Goal: Information Seeking & Learning: Learn about a topic

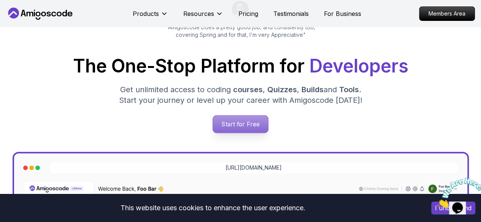
click at [238, 130] on p "Start for Free" at bounding box center [240, 124] width 55 height 17
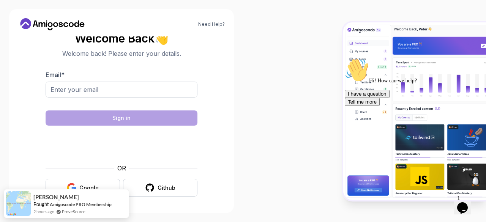
scroll to position [5, 0]
click at [57, 185] on button "Google" at bounding box center [83, 188] width 74 height 18
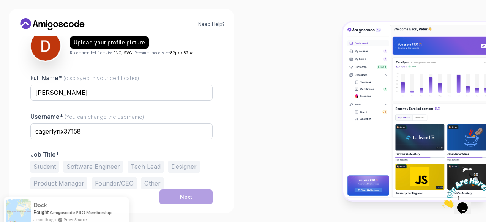
scroll to position [92, 0]
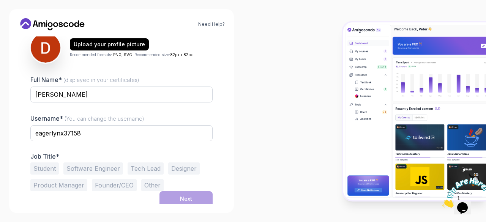
click at [45, 170] on button "Student" at bounding box center [44, 169] width 28 height 12
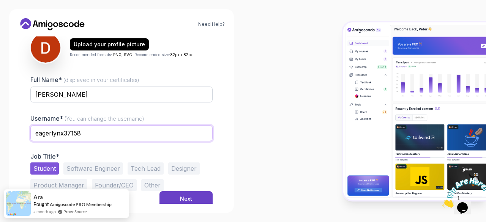
click at [100, 130] on input "eagerlynx37158" at bounding box center [121, 133] width 182 height 16
type input "e"
type input "dhanushiya"
click at [189, 196] on div "Next" at bounding box center [186, 199] width 12 height 8
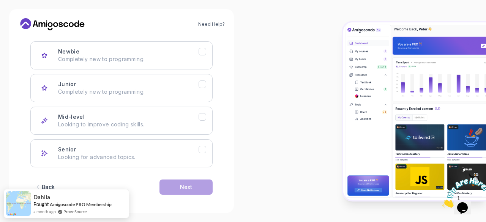
scroll to position [115, 0]
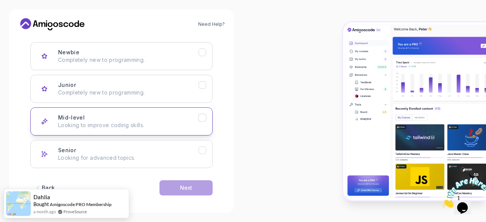
click at [205, 125] on button "Mid-level Looking to improve coding skills." at bounding box center [121, 122] width 182 height 28
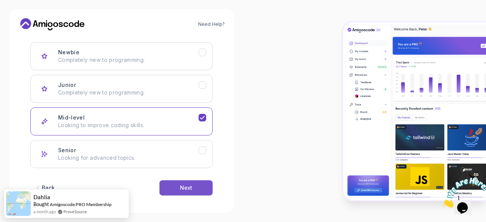
click at [186, 189] on div "Next" at bounding box center [186, 188] width 12 height 8
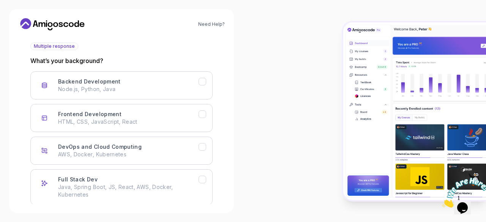
scroll to position [85, 0]
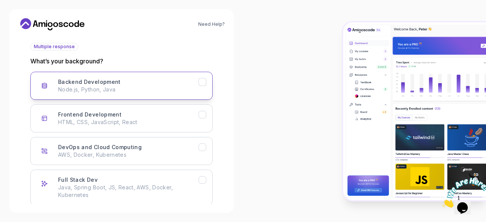
click at [203, 86] on button "Backend Development Node.js, Python, Java" at bounding box center [121, 86] width 182 height 28
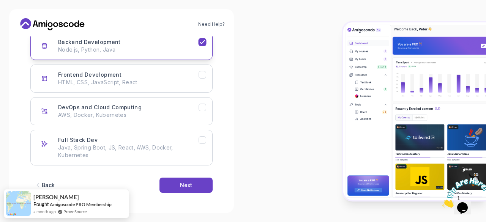
scroll to position [123, 0]
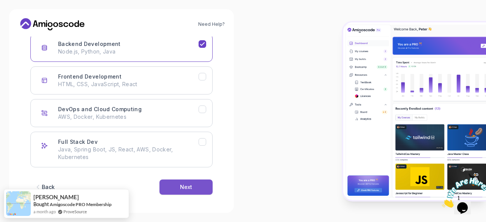
click at [190, 182] on button "Next" at bounding box center [186, 187] width 53 height 15
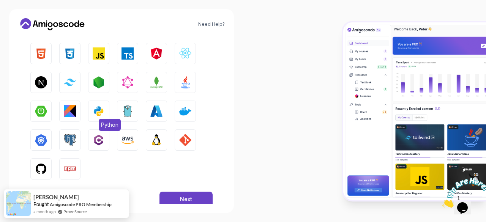
click at [98, 101] on button "Python" at bounding box center [98, 111] width 21 height 21
click at [93, 57] on img "button" at bounding box center [99, 53] width 12 height 12
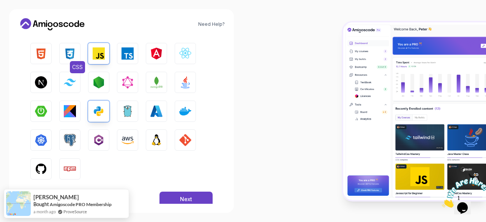
click at [68, 56] on img "button" at bounding box center [70, 53] width 12 height 12
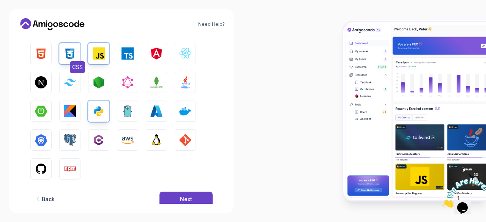
click at [78, 60] on button "CSS" at bounding box center [69, 53] width 21 height 21
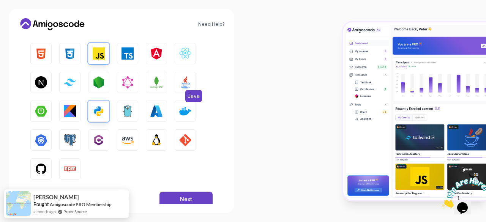
click at [186, 90] on button "Java" at bounding box center [185, 82] width 21 height 21
click at [105, 62] on button "JavaScript" at bounding box center [98, 53] width 21 height 21
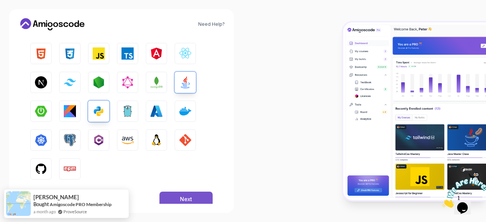
click at [180, 197] on div "Next" at bounding box center [186, 200] width 12 height 8
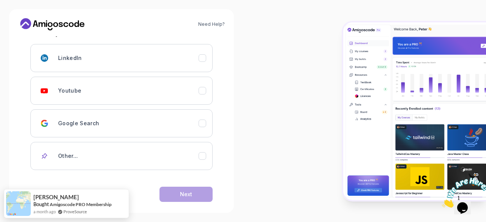
scroll to position [111, 0]
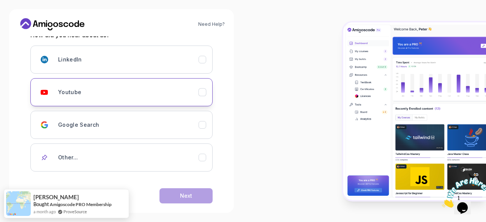
click at [195, 93] on div "Youtube" at bounding box center [128, 92] width 141 height 15
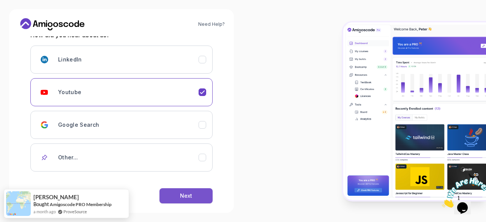
click at [173, 193] on button "Next" at bounding box center [186, 195] width 53 height 15
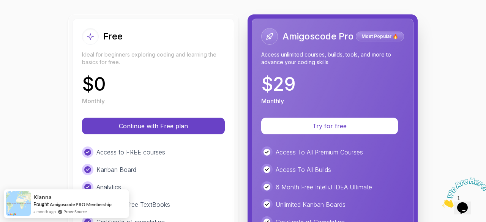
scroll to position [69, 0]
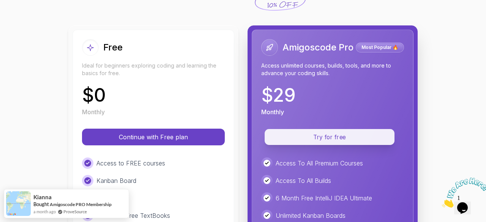
click at [296, 142] on button "Try for free" at bounding box center [330, 137] width 130 height 16
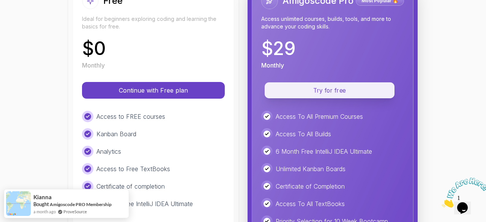
scroll to position [120, 0]
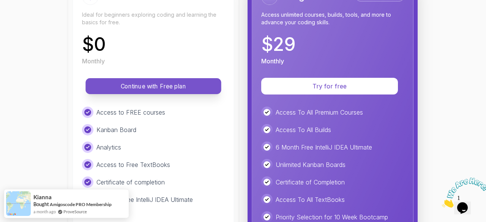
click at [195, 83] on p "Continue with Free plan" at bounding box center [153, 86] width 119 height 9
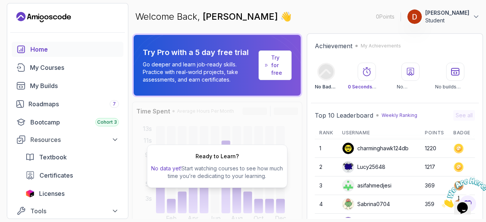
click at [168, 192] on div "Ready to Learn? No data yet! Start watching courses to see how much time you’re…" at bounding box center [217, 166] width 170 height 129
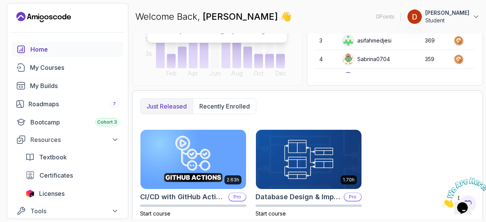
scroll to position [180, 0]
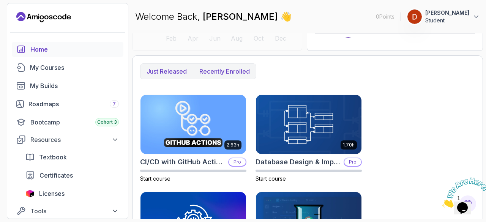
click at [208, 71] on p "Recently enrolled" at bounding box center [224, 71] width 51 height 9
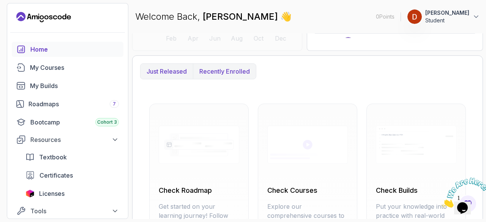
click at [163, 72] on p "Just released" at bounding box center [167, 71] width 40 height 9
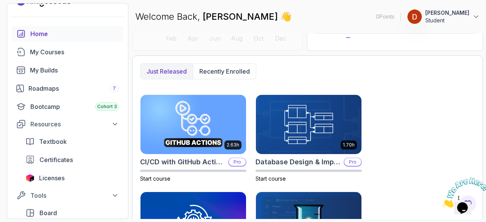
scroll to position [0, 0]
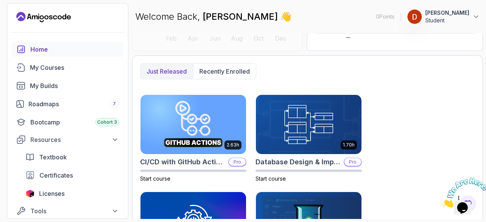
click at [25, 46] on icon "home" at bounding box center [20, 49] width 9 height 9
click at [26, 51] on link "Home" at bounding box center [68, 49] width 112 height 15
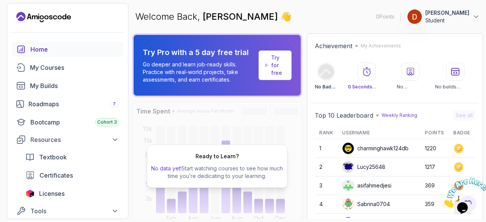
click at [23, 47] on icon "home" at bounding box center [20, 49] width 9 height 9
click at [32, 63] on div "My Courses" at bounding box center [74, 67] width 89 height 9
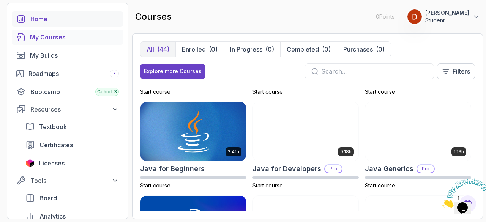
scroll to position [454, 0]
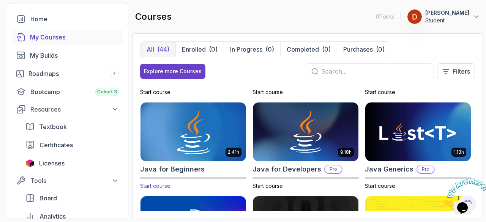
click at [195, 144] on img at bounding box center [193, 132] width 111 height 62
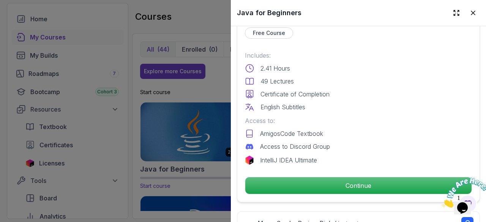
scroll to position [186, 0]
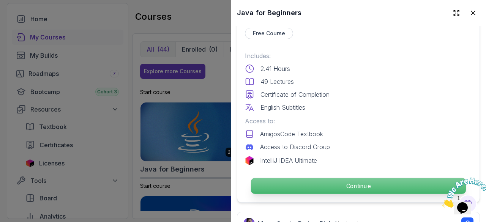
click at [411, 178] on p "Continue" at bounding box center [358, 186] width 215 height 16
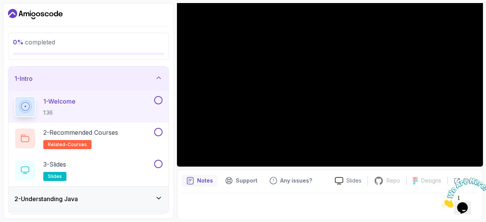
scroll to position [71, 0]
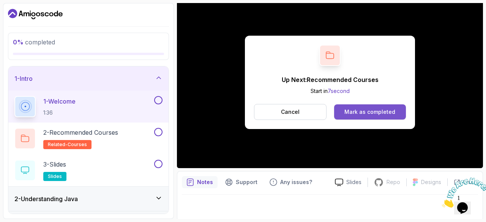
click at [355, 112] on div "Mark as completed" at bounding box center [370, 112] width 51 height 8
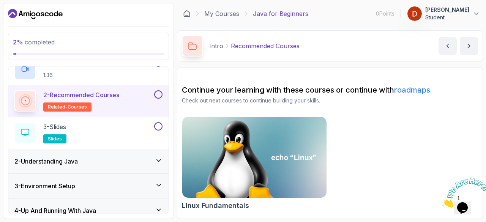
scroll to position [29, 0]
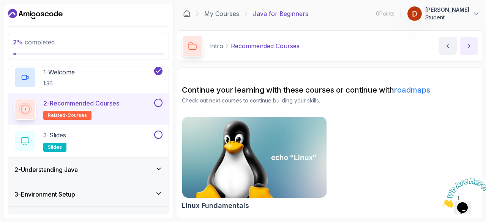
click at [470, 44] on icon "next content" at bounding box center [469, 46] width 8 height 8
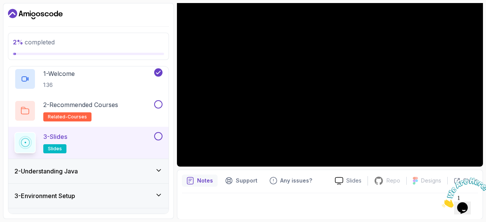
scroll to position [25, 0]
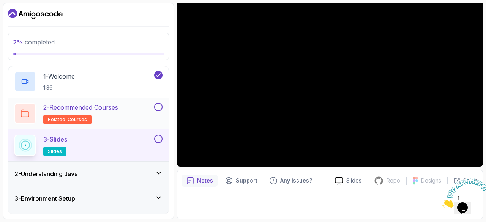
click at [162, 106] on button at bounding box center [158, 107] width 8 height 8
click at [160, 106] on icon at bounding box center [158, 107] width 7 height 8
click at [162, 138] on button at bounding box center [158, 139] width 8 height 8
click at [158, 136] on icon at bounding box center [158, 139] width 7 height 8
click at [161, 138] on button at bounding box center [158, 139] width 8 height 8
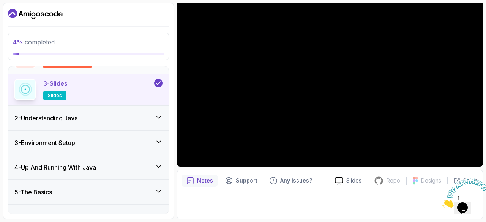
click at [160, 116] on icon at bounding box center [159, 118] width 8 height 8
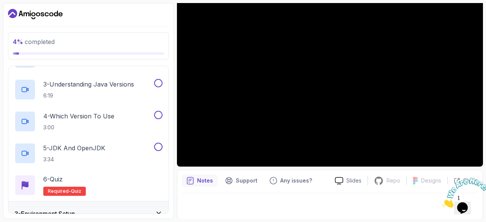
scroll to position [117, 0]
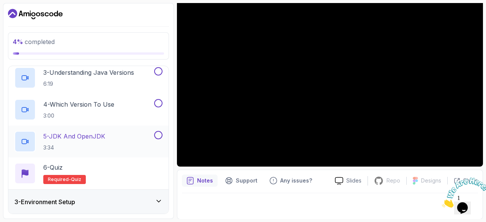
click at [157, 135] on button at bounding box center [158, 135] width 8 height 8
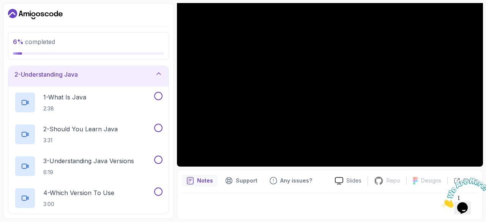
scroll to position [28, 0]
click at [43, 102] on div "1 - What Is Java 2:38" at bounding box center [83, 102] width 138 height 21
click at [46, 101] on p "1 - What Is Java" at bounding box center [64, 97] width 43 height 9
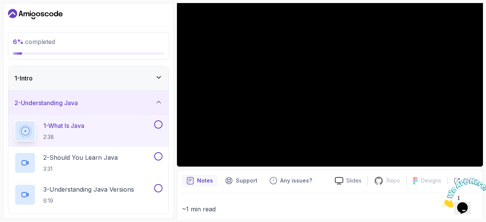
click at [160, 124] on button at bounding box center [158, 124] width 8 height 8
click at [159, 152] on button at bounding box center [158, 156] width 8 height 8
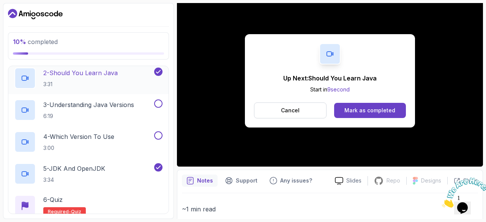
scroll to position [85, 0]
click at [159, 104] on button at bounding box center [158, 103] width 8 height 8
click at [160, 135] on button at bounding box center [158, 135] width 8 height 8
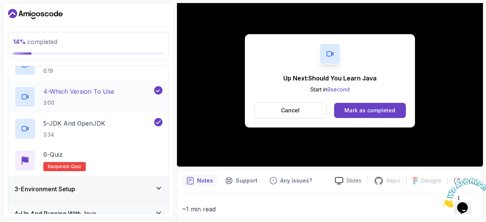
scroll to position [146, 0]
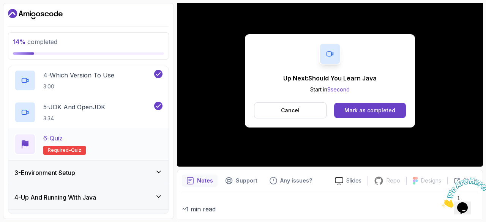
click at [66, 146] on p "Required- quiz" at bounding box center [64, 150] width 43 height 9
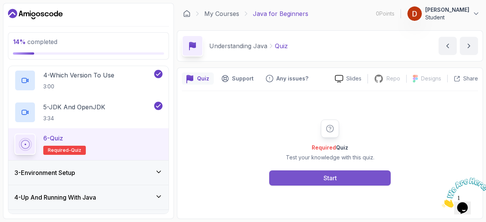
click at [322, 177] on button "Start" at bounding box center [330, 178] width 122 height 15
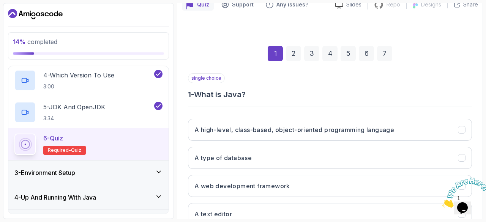
scroll to position [98, 0]
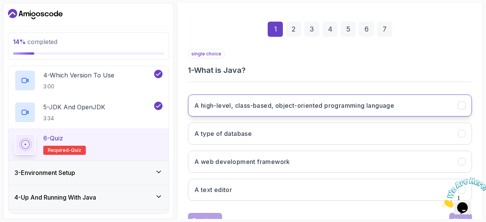
click at [340, 104] on h3 "A high-level, class-based, object-oriented programming language" at bounding box center [295, 105] width 200 height 9
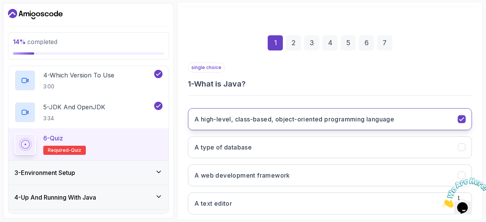
scroll to position [74, 0]
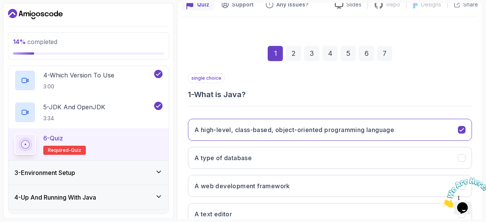
click at [295, 55] on div "2" at bounding box center [293, 53] width 15 height 15
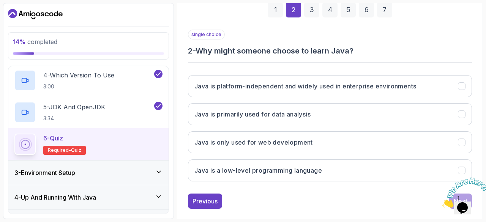
scroll to position [126, 0]
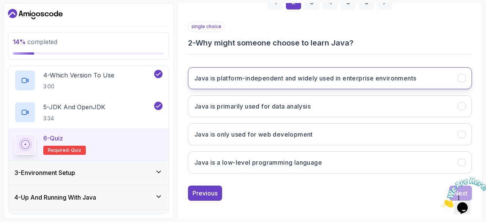
click at [271, 74] on h3 "Java is platform-independent and widely used in enterprise environments" at bounding box center [306, 78] width 222 height 9
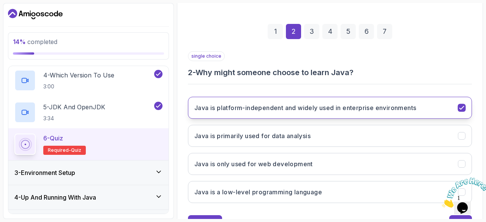
scroll to position [97, 0]
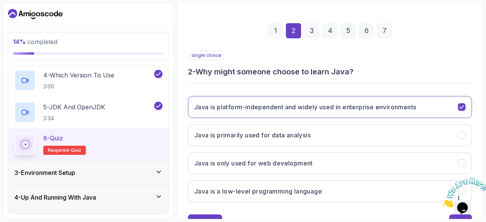
click at [312, 33] on div "3" at bounding box center [311, 30] width 15 height 15
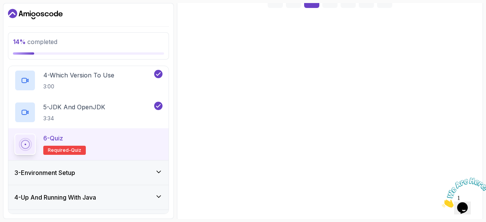
scroll to position [125, 0]
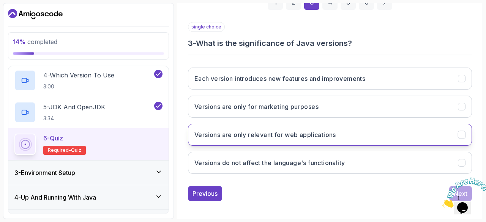
click at [260, 141] on button "Versions are only relevant for web applications" at bounding box center [330, 135] width 284 height 22
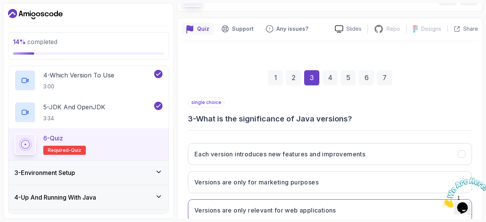
scroll to position [43, 0]
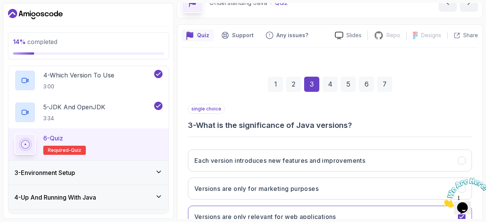
click at [330, 84] on div "4" at bounding box center [330, 84] width 15 height 15
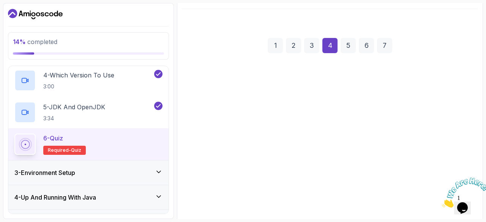
scroll to position [125, 0]
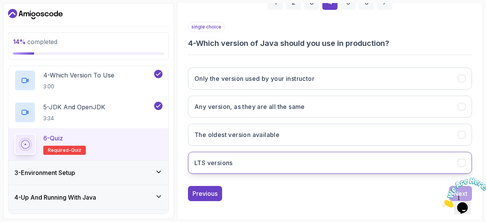
click at [221, 170] on button "LTS versions" at bounding box center [330, 163] width 284 height 22
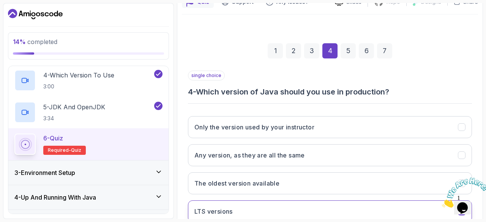
scroll to position [76, 0]
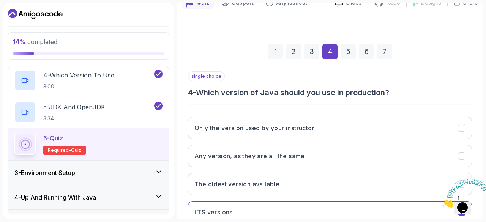
click at [347, 48] on div "5" at bounding box center [348, 51] width 15 height 15
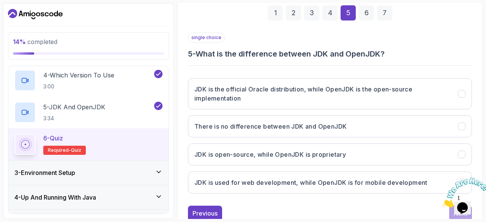
scroll to position [128, 0]
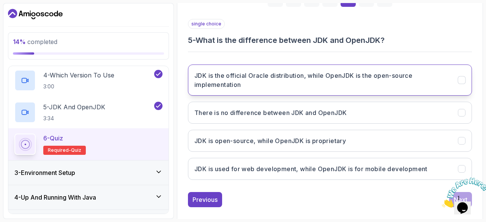
click at [312, 84] on h3 "JDK is the official Oracle distribution, while OpenJDK is the open-source imple…" at bounding box center [322, 80] width 255 height 18
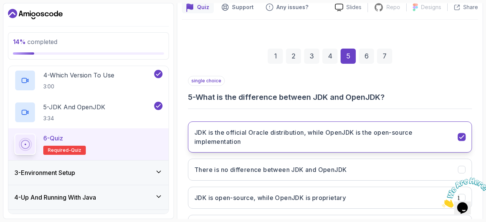
scroll to position [72, 0]
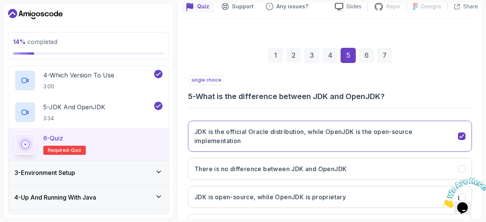
click at [366, 55] on div "6" at bounding box center [366, 55] width 15 height 15
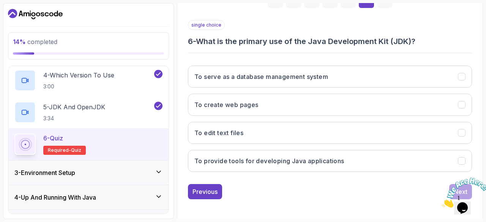
scroll to position [127, 0]
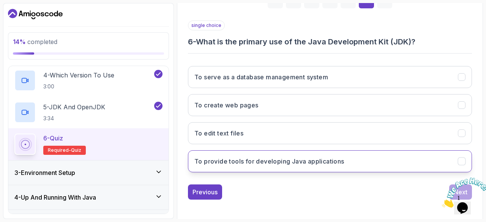
click at [291, 157] on h3 "To provide tools for developing Java applications" at bounding box center [270, 161] width 150 height 9
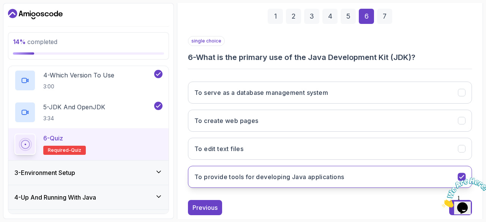
scroll to position [90, 0]
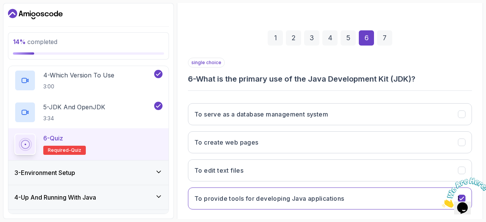
click at [385, 37] on div "7" at bounding box center [384, 37] width 15 height 15
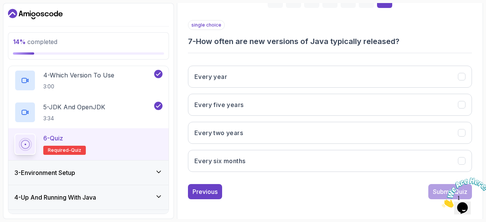
scroll to position [127, 0]
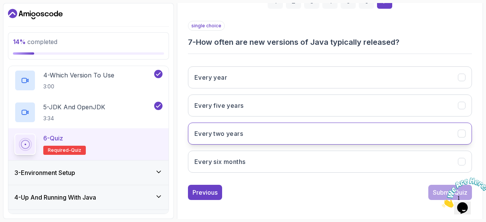
click at [265, 141] on button "Every two years" at bounding box center [330, 134] width 284 height 22
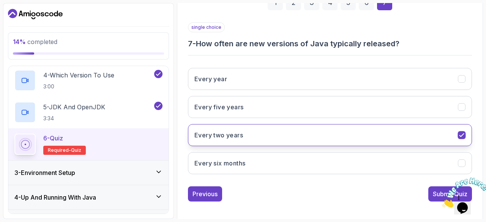
scroll to position [125, 0]
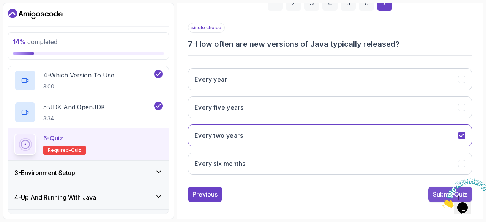
click at [437, 188] on button "Submit Quiz" at bounding box center [451, 194] width 44 height 15
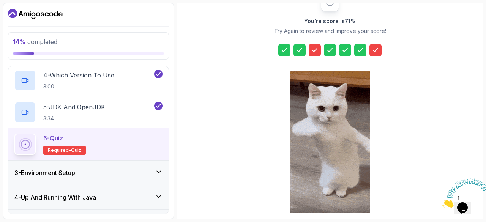
scroll to position [141, 0]
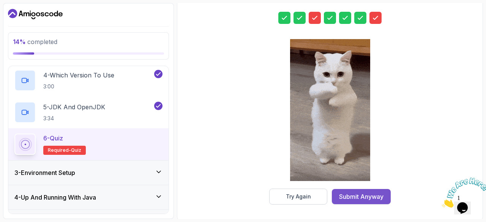
click at [362, 197] on div "Submit Anyway" at bounding box center [361, 196] width 44 height 9
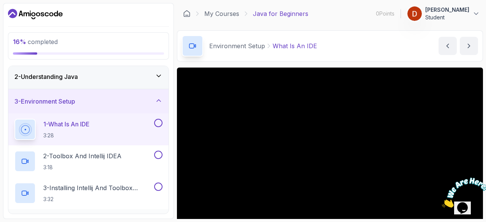
scroll to position [28, 0]
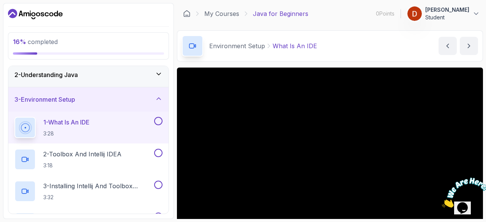
click at [160, 120] on button at bounding box center [158, 121] width 8 height 8
click at [161, 154] on button at bounding box center [158, 153] width 8 height 8
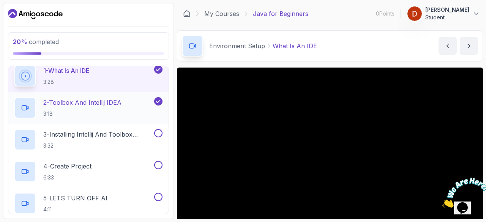
scroll to position [103, 0]
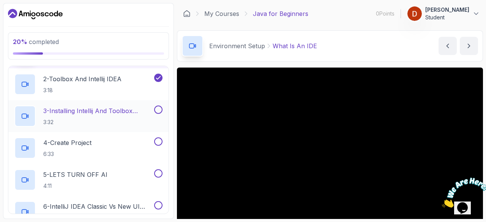
click at [158, 107] on button at bounding box center [158, 110] width 8 height 8
click at [161, 143] on button at bounding box center [158, 142] width 8 height 8
click at [160, 172] on button at bounding box center [158, 173] width 8 height 8
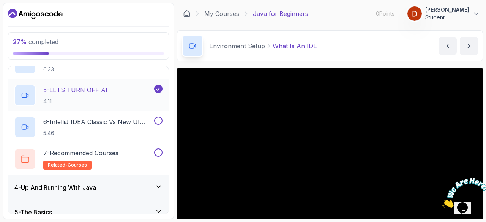
scroll to position [188, 0]
click at [161, 119] on button at bounding box center [158, 121] width 8 height 8
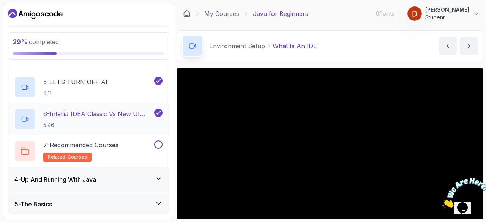
scroll to position [197, 0]
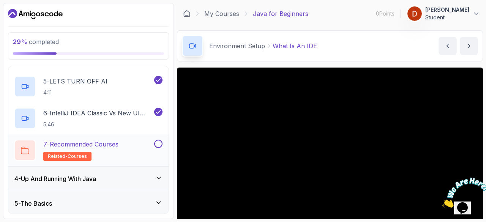
click at [65, 152] on p "related-courses" at bounding box center [67, 156] width 48 height 9
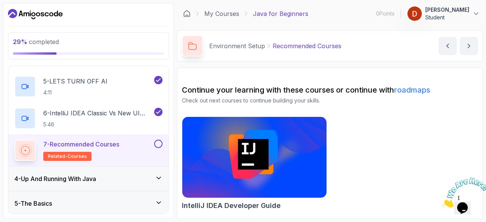
click at [65, 154] on span "related-courses" at bounding box center [67, 157] width 39 height 6
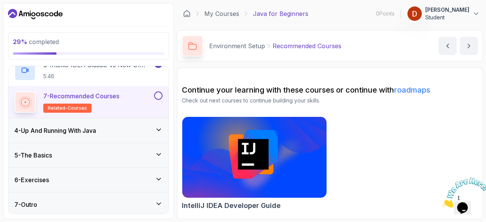
click at [160, 125] on div "4 - Up And Running With Java" at bounding box center [88, 131] width 160 height 24
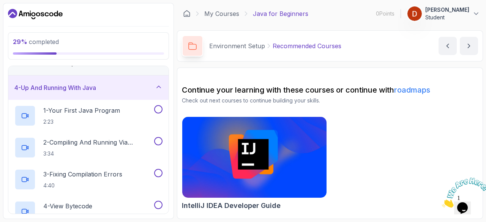
scroll to position [66, 0]
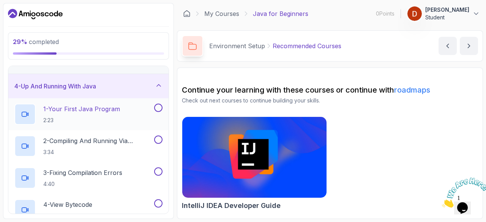
click at [162, 111] on div at bounding box center [158, 108] width 10 height 8
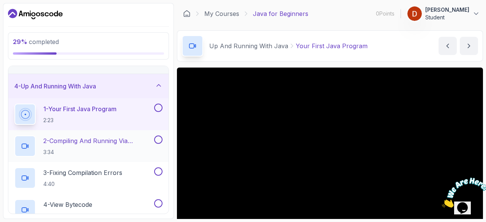
click at [160, 139] on button at bounding box center [158, 140] width 8 height 8
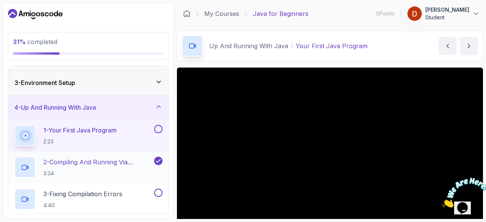
scroll to position [43, 0]
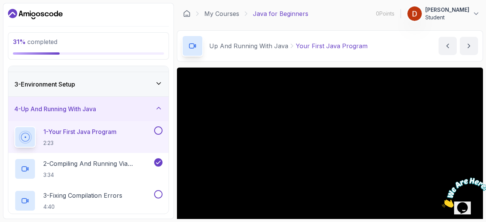
click at [117, 128] on p "1 - Your First Java Program" at bounding box center [79, 131] width 73 height 9
click at [161, 130] on button at bounding box center [158, 131] width 8 height 8
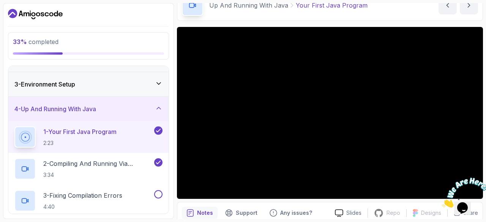
scroll to position [41, 0]
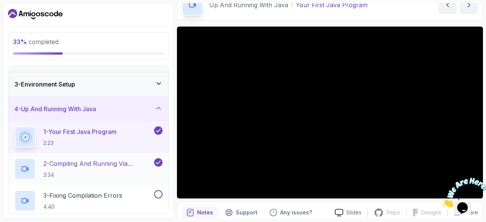
click at [158, 173] on button "2 - Compiling And Running Via Terminal 3:34" at bounding box center [88, 168] width 148 height 21
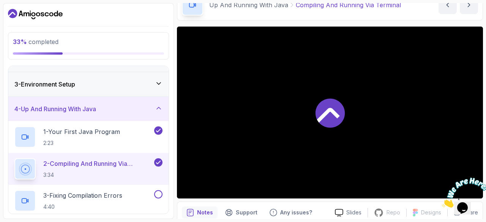
click at [158, 162] on icon at bounding box center [158, 163] width 7 height 8
click at [161, 154] on div "2 - Compiling And Running Via Terminal 3:34" at bounding box center [88, 169] width 160 height 32
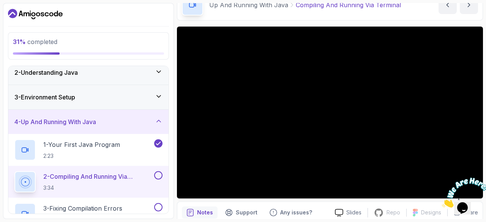
scroll to position [30, 0]
click at [99, 145] on p "1 - Your First Java Program" at bounding box center [81, 145] width 77 height 9
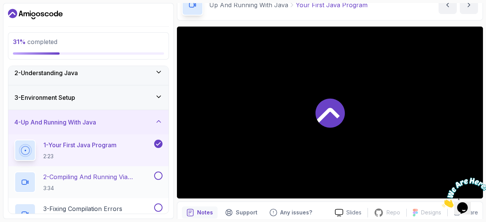
click at [161, 154] on button "1 - Your First Java Program 2:23" at bounding box center [88, 150] width 148 height 21
click at [131, 143] on div "1 - Your First Java Program 2:23" at bounding box center [83, 150] width 138 height 21
click at [161, 154] on button "1 - Your First Java Program 2:23" at bounding box center [88, 150] width 148 height 21
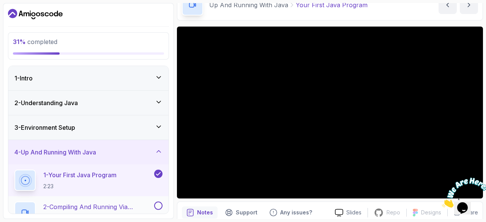
click at [119, 129] on div "3 - Environment Setup" at bounding box center [88, 127] width 148 height 9
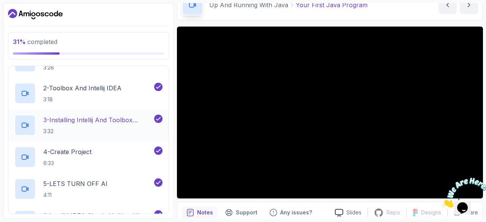
scroll to position [97, 0]
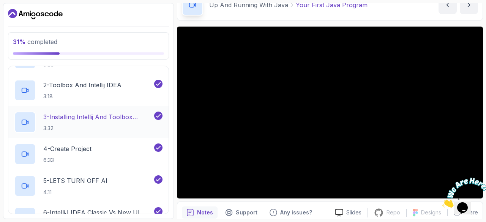
click at [136, 123] on h2 "3 - Installing Intellij And Toolbox Configuration 3:32" at bounding box center [97, 122] width 109 height 20
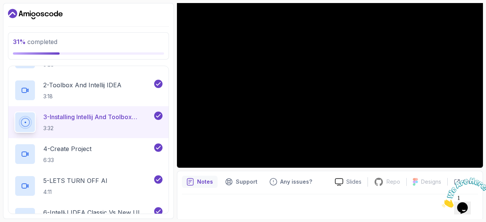
scroll to position [71, 0]
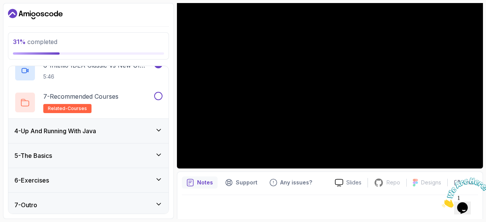
click at [157, 130] on icon at bounding box center [159, 131] width 8 height 8
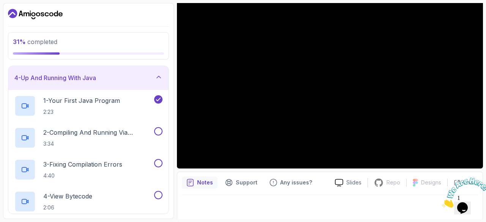
scroll to position [98, 0]
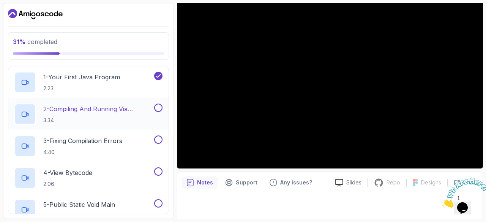
click at [162, 109] on button at bounding box center [158, 108] width 8 height 8
click at [160, 139] on button at bounding box center [158, 140] width 8 height 8
click at [159, 168] on button at bounding box center [158, 172] width 8 height 8
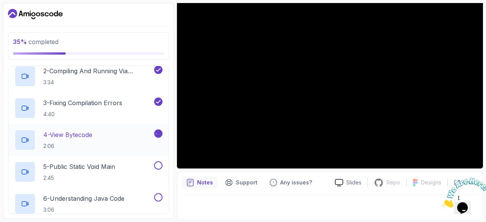
scroll to position [180, 0]
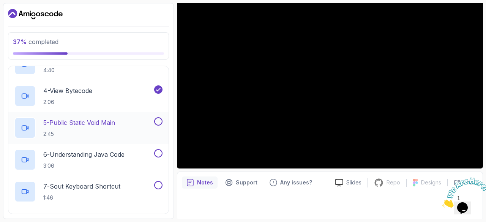
click at [160, 120] on button at bounding box center [158, 121] width 8 height 8
click at [161, 154] on button at bounding box center [158, 153] width 8 height 8
click at [161, 185] on button at bounding box center [158, 185] width 8 height 8
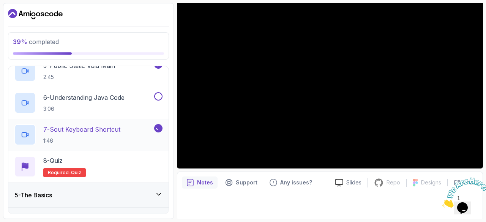
scroll to position [279, 0]
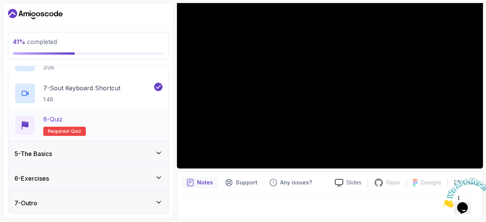
click at [65, 134] on p "Required- quiz" at bounding box center [64, 131] width 43 height 9
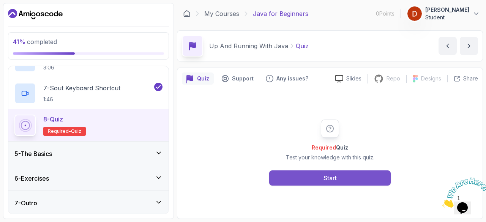
click at [337, 176] on div "Start" at bounding box center [330, 178] width 13 height 9
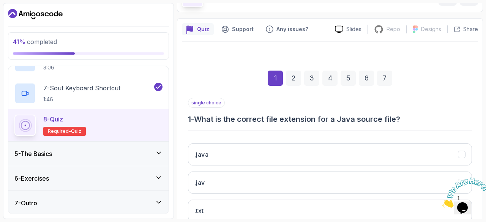
scroll to position [83, 0]
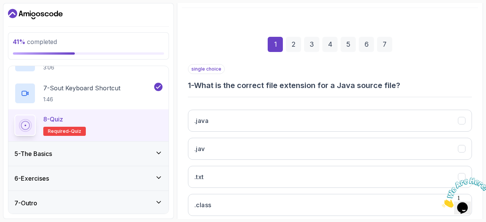
click at [191, 88] on h3 "1 - What is the correct file extension for a Java source file?" at bounding box center [330, 85] width 284 height 11
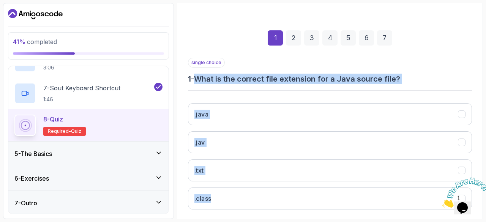
copy div "What is the correct file extension for a Java source file? .java .jav .txt .cla…"
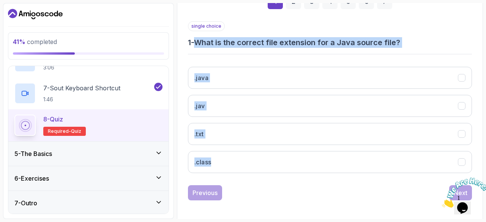
scroll to position [125, 0]
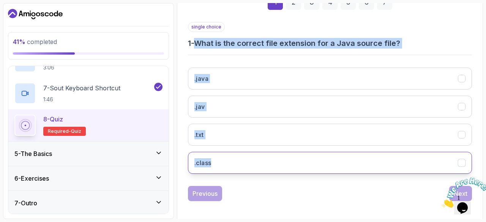
click at [253, 167] on button ".class" at bounding box center [330, 163] width 284 height 22
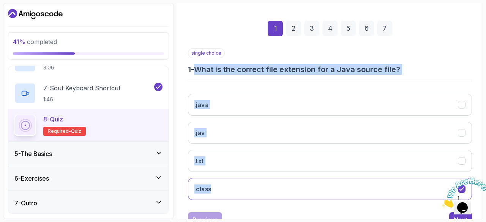
scroll to position [98, 0]
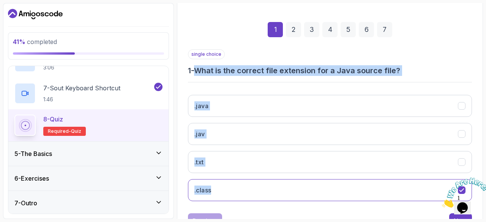
click at [293, 25] on div "2" at bounding box center [293, 29] width 15 height 15
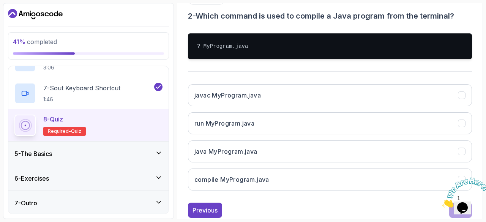
scroll to position [153, 0]
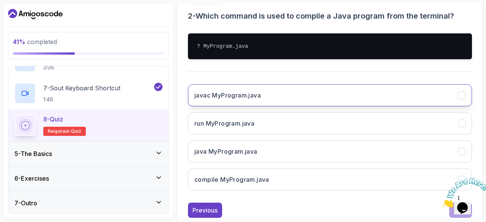
click at [283, 103] on button "javac MyProgram.java" at bounding box center [330, 95] width 284 height 22
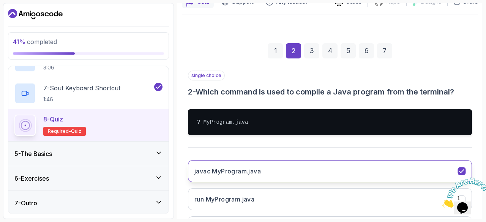
scroll to position [76, 0]
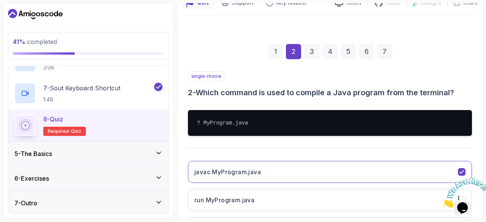
click at [312, 51] on div "3" at bounding box center [311, 51] width 15 height 15
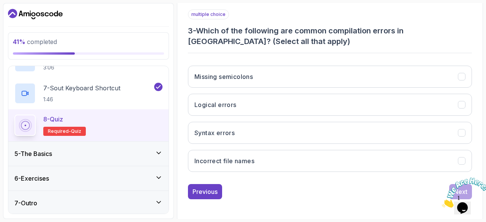
scroll to position [138, 0]
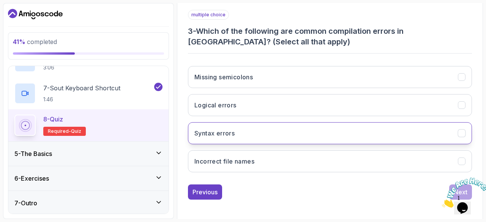
click at [255, 133] on button "Syntax errors" at bounding box center [330, 133] width 284 height 22
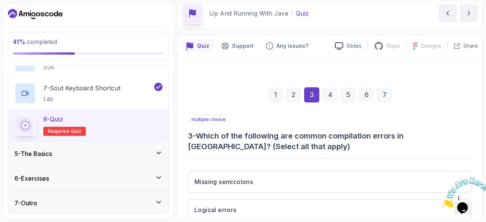
scroll to position [33, 0]
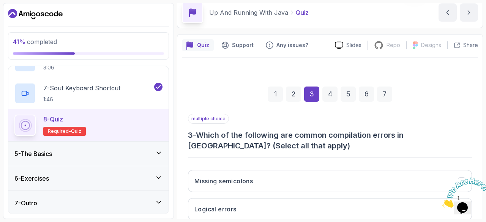
click at [330, 95] on div "4" at bounding box center [330, 94] width 15 height 15
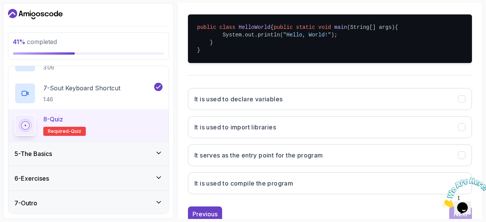
scroll to position [170, 0]
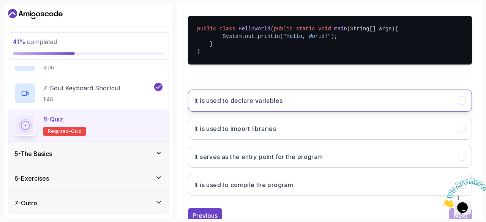
click at [282, 112] on button "It is used to declare variables" at bounding box center [330, 101] width 284 height 22
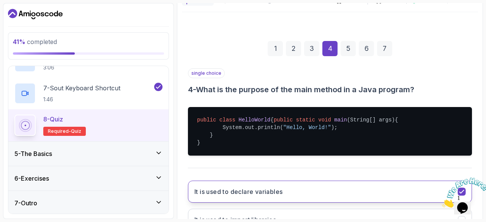
scroll to position [78, 0]
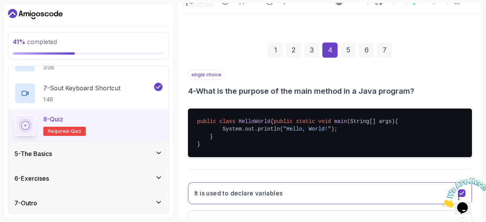
click at [348, 52] on div "5" at bounding box center [348, 50] width 15 height 15
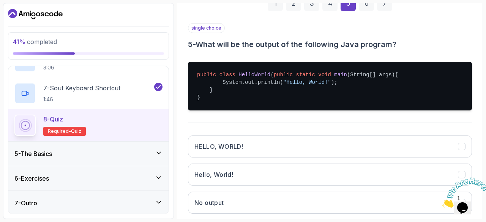
scroll to position [155, 0]
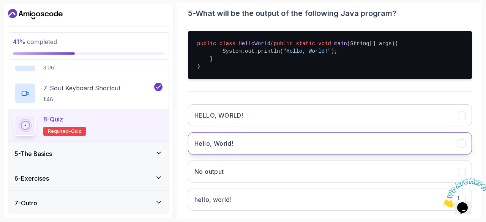
click at [254, 142] on button "Hello, World!" at bounding box center [330, 144] width 284 height 22
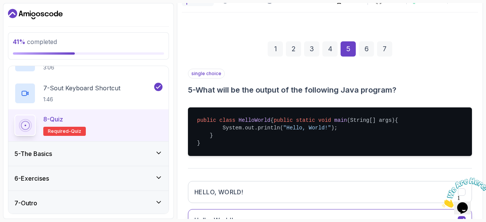
scroll to position [78, 0]
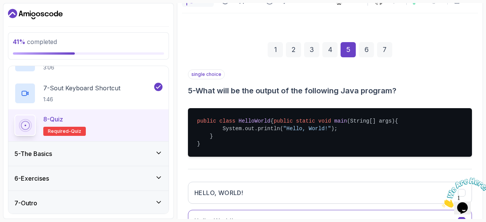
click at [372, 54] on div "6" at bounding box center [366, 49] width 15 height 15
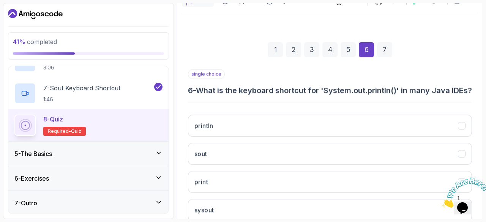
scroll to position [138, 0]
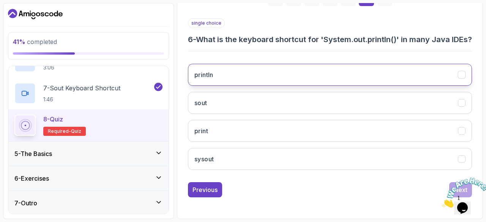
click at [454, 73] on button "println" at bounding box center [330, 75] width 284 height 22
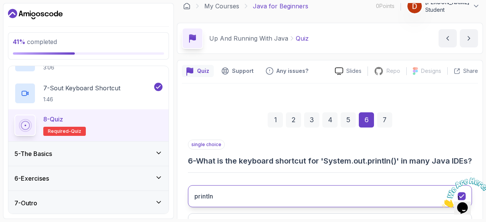
scroll to position [0, 0]
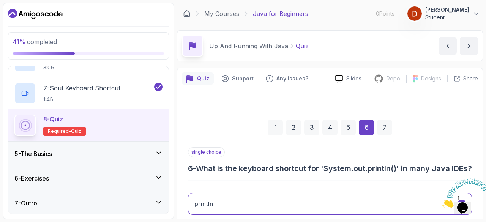
click at [385, 127] on div "7" at bounding box center [384, 127] width 15 height 15
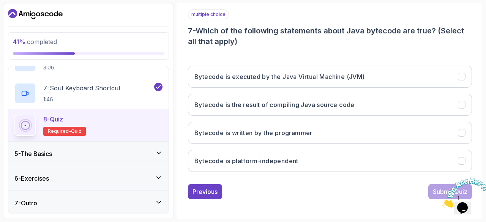
scroll to position [136, 0]
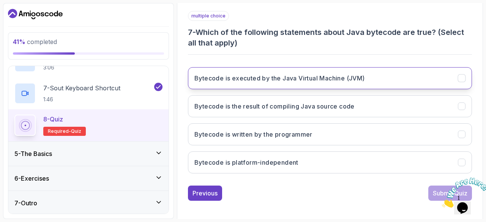
click at [454, 84] on button "Bytecode is executed by the Java Virtual Machine (JVM)" at bounding box center [330, 78] width 284 height 22
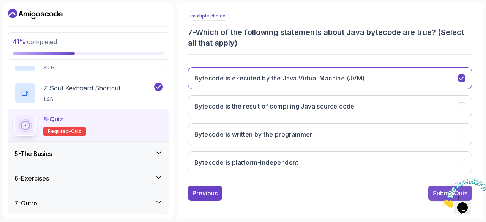
click at [433, 190] on div "Submit Quiz" at bounding box center [450, 193] width 35 height 9
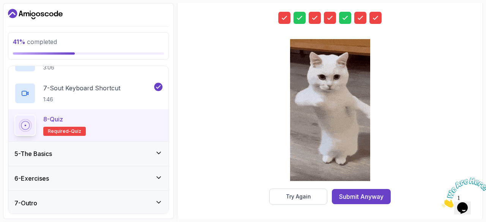
scroll to position [141, 0]
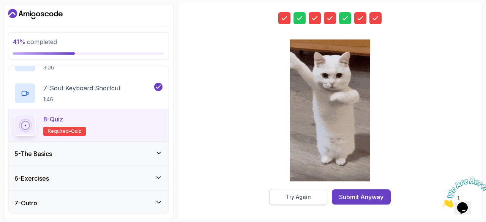
click at [308, 192] on button "Try Again" at bounding box center [298, 197] width 58 height 16
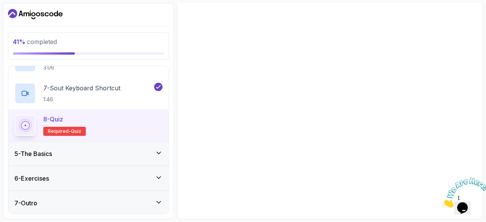
scroll to position [138, 0]
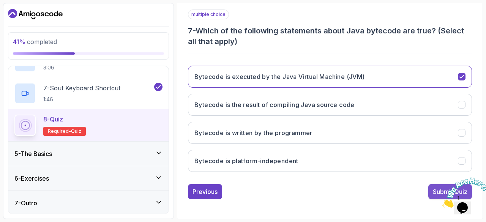
click at [435, 188] on div "Submit Quiz" at bounding box center [450, 191] width 35 height 9
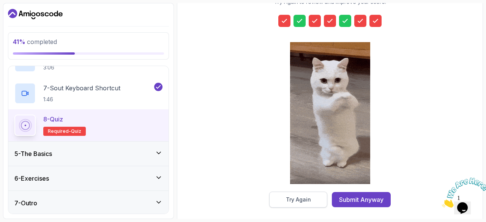
click at [302, 195] on button "Try Again" at bounding box center [298, 200] width 58 height 16
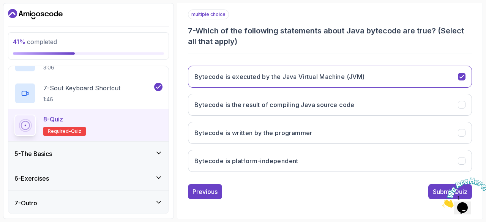
scroll to position [137, 0]
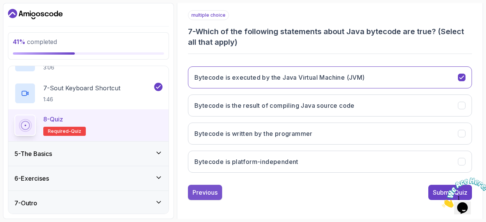
click at [201, 195] on div "Previous" at bounding box center [205, 192] width 25 height 9
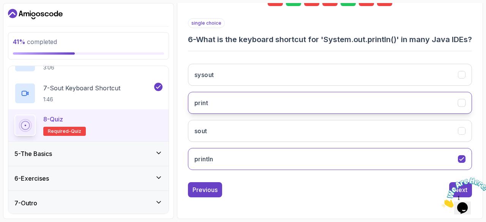
click at [196, 110] on button "print" at bounding box center [330, 103] width 284 height 22
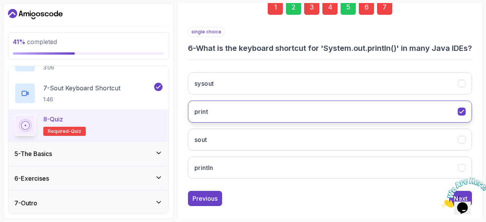
scroll to position [120, 0]
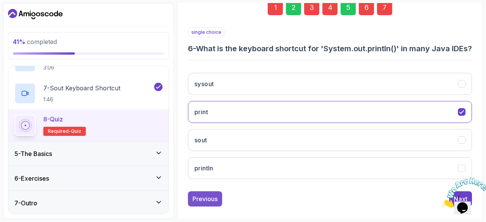
click at [197, 204] on div "Previous" at bounding box center [205, 199] width 25 height 9
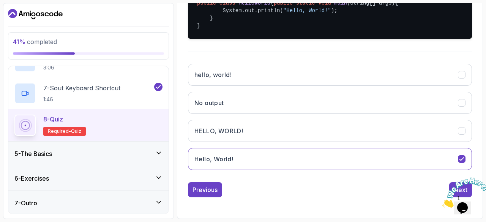
scroll to position [202, 0]
click at [199, 191] on div "Previous" at bounding box center [205, 189] width 25 height 9
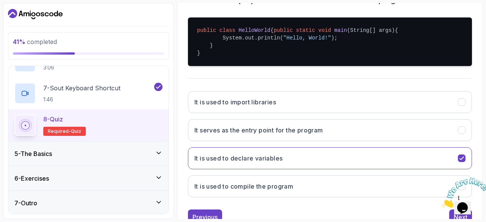
scroll to position [171, 0]
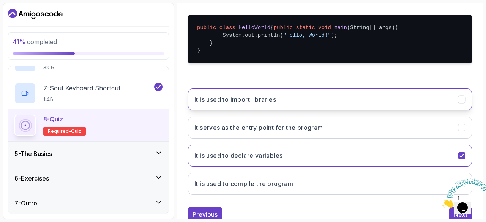
click at [335, 108] on button "It is used to import libraries" at bounding box center [330, 100] width 284 height 22
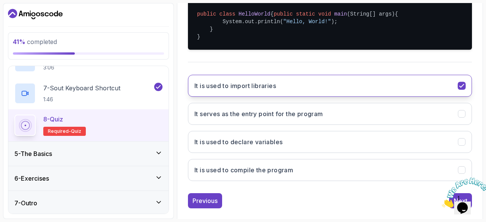
scroll to position [185, 0]
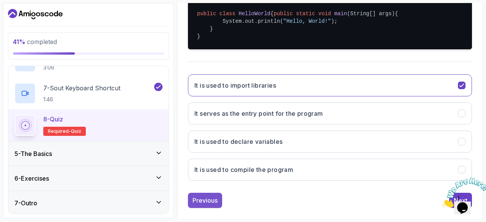
click at [203, 208] on button "Previous" at bounding box center [205, 200] width 34 height 15
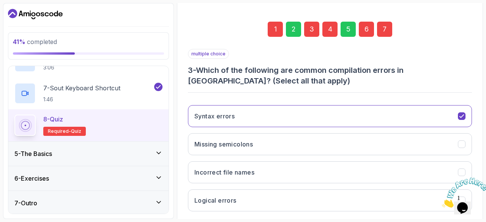
scroll to position [99, 0]
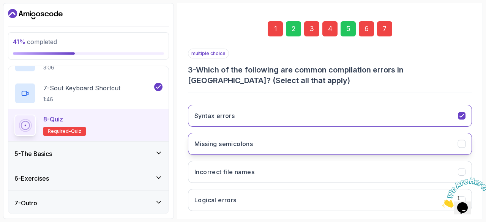
click at [299, 142] on button "Missing semicolons" at bounding box center [330, 144] width 284 height 22
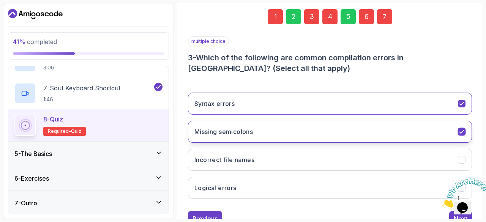
scroll to position [125, 0]
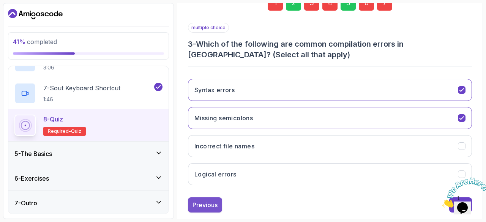
click at [199, 207] on div "Previous" at bounding box center [205, 205] width 25 height 9
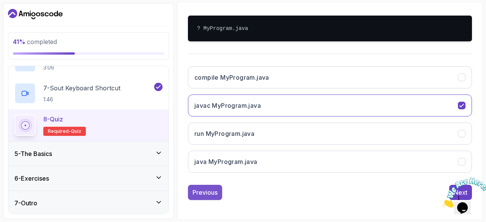
click at [198, 196] on button "Previous" at bounding box center [205, 192] width 34 height 15
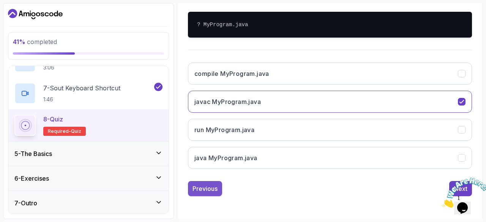
scroll to position [127, 0]
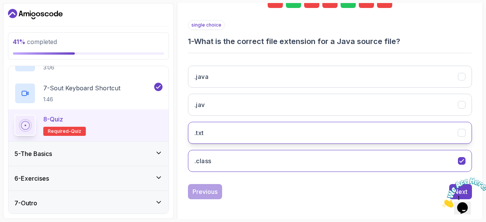
click at [306, 135] on button ".txt" at bounding box center [330, 133] width 284 height 22
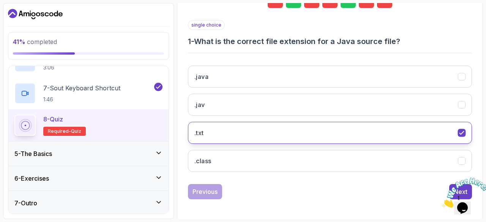
scroll to position [125, 0]
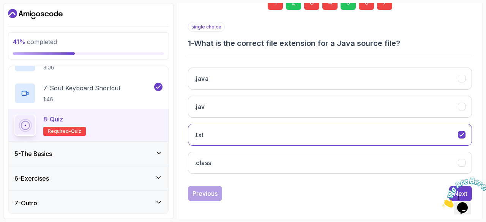
click at [449, 188] on img at bounding box center [465, 193] width 47 height 30
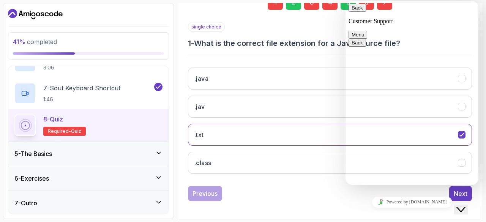
click at [466, 205] on icon "Close Chat This icon closes the chat window." at bounding box center [461, 209] width 9 height 9
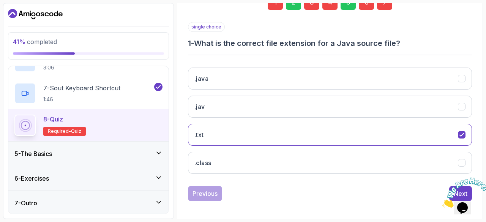
scroll to position [127, 0]
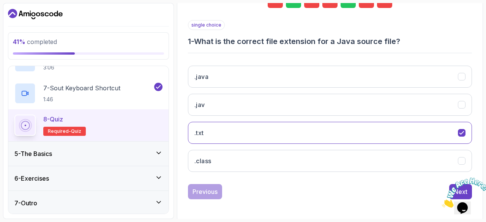
click at [442, 203] on icon "Close" at bounding box center [442, 206] width 0 height 6
click at [453, 185] on button "Next" at bounding box center [460, 191] width 23 height 15
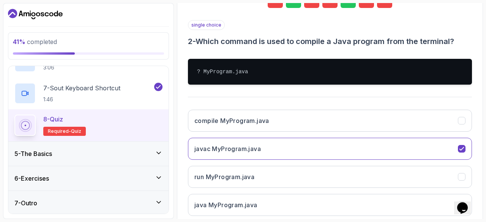
scroll to position [171, 0]
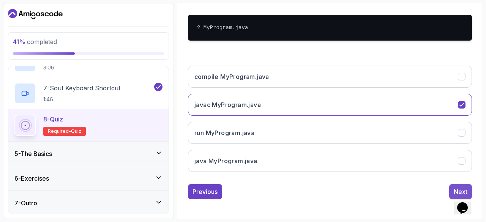
click at [455, 185] on button "Next" at bounding box center [460, 191] width 23 height 15
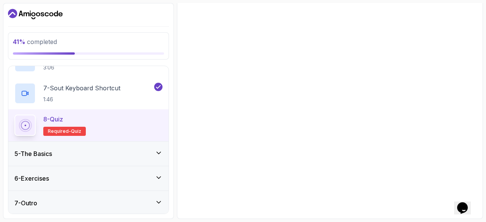
scroll to position [138, 0]
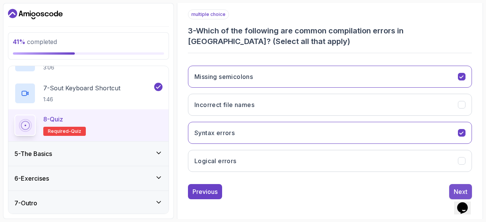
click at [458, 189] on div "Next" at bounding box center [461, 191] width 14 height 9
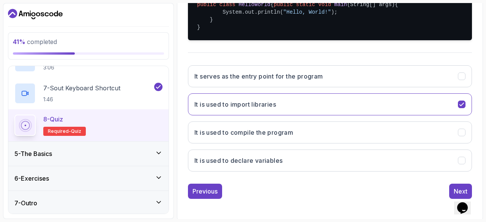
scroll to position [202, 0]
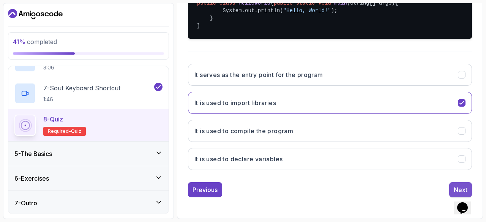
click at [457, 188] on div "Next" at bounding box center [461, 189] width 14 height 9
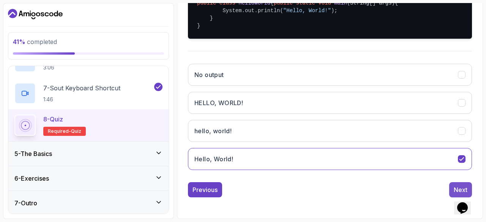
click at [457, 191] on div "Next" at bounding box center [461, 189] width 14 height 9
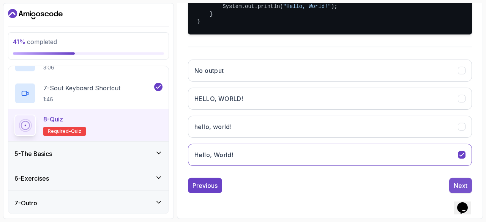
scroll to position [138, 0]
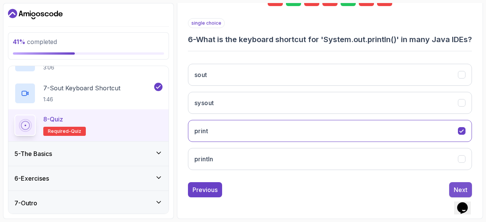
click at [458, 189] on div "Next" at bounding box center [461, 189] width 14 height 9
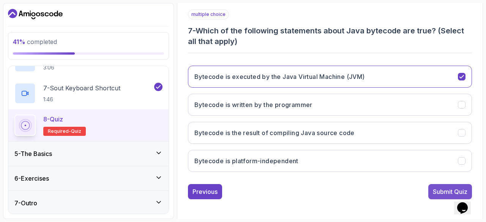
click at [451, 190] on div "Submit Quiz" at bounding box center [450, 191] width 35 height 9
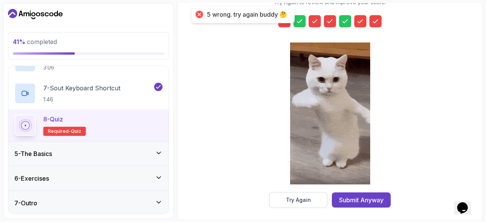
scroll to position [137, 0]
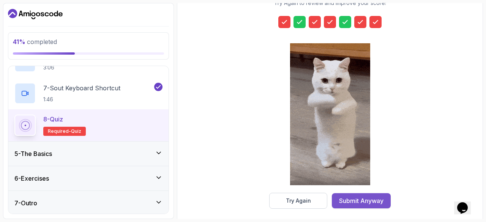
click at [353, 201] on div "Submit Anyway" at bounding box center [361, 200] width 44 height 9
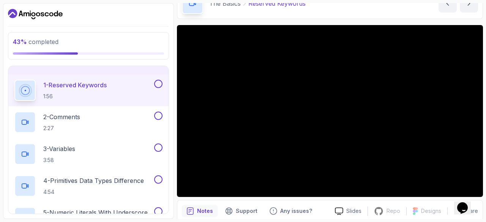
scroll to position [41, 0]
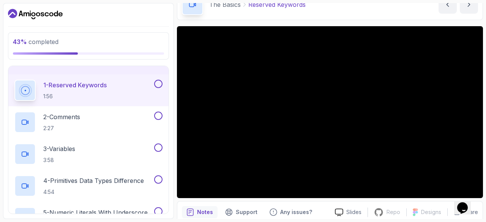
click at [158, 84] on button at bounding box center [158, 84] width 8 height 8
click at [154, 114] on button at bounding box center [158, 116] width 8 height 8
click at [161, 146] on button at bounding box center [158, 148] width 8 height 8
click at [157, 181] on button at bounding box center [158, 180] width 8 height 8
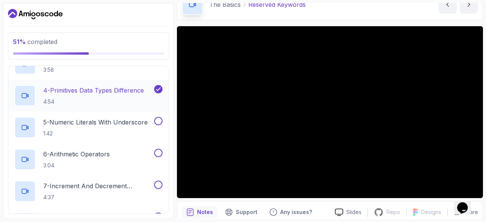
scroll to position [206, 0]
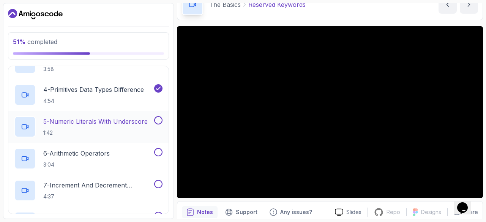
click at [157, 122] on button at bounding box center [158, 120] width 8 height 8
click at [159, 151] on button at bounding box center [158, 152] width 8 height 8
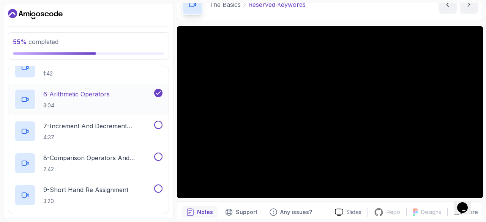
scroll to position [301, 0]
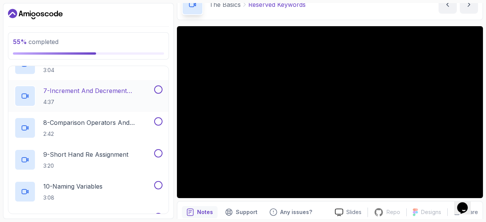
click at [156, 90] on button at bounding box center [158, 89] width 8 height 8
click at [158, 120] on button at bounding box center [158, 121] width 8 height 8
click at [157, 149] on button at bounding box center [158, 153] width 8 height 8
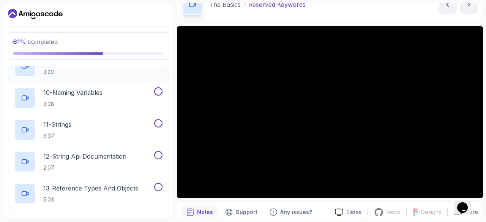
scroll to position [393, 0]
click at [158, 93] on button at bounding box center [158, 93] width 8 height 8
click at [161, 126] on button at bounding box center [158, 124] width 8 height 8
click at [158, 158] on button at bounding box center [158, 156] width 8 height 8
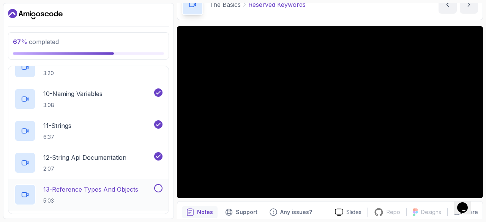
click at [155, 190] on button at bounding box center [158, 188] width 8 height 8
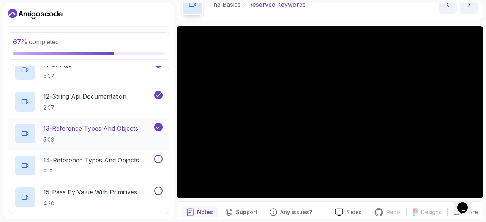
scroll to position [490, 0]
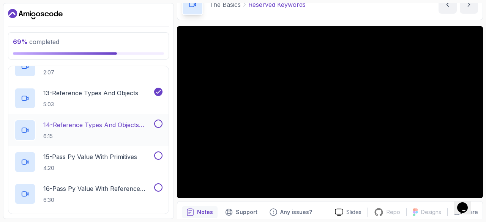
click at [157, 123] on button at bounding box center [158, 124] width 8 height 8
click at [156, 154] on button at bounding box center [158, 156] width 8 height 8
click at [156, 188] on button at bounding box center [158, 188] width 8 height 8
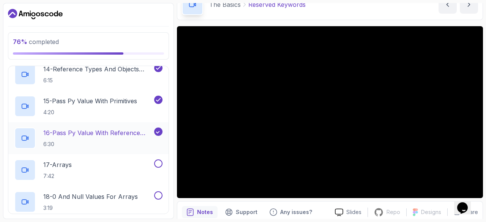
scroll to position [601, 0]
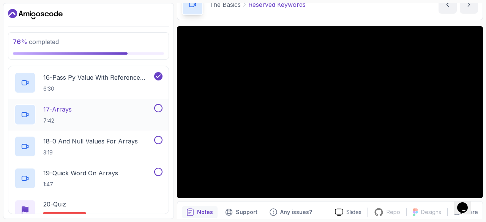
click at [157, 108] on button at bounding box center [158, 108] width 8 height 8
click at [158, 141] on button at bounding box center [158, 140] width 8 height 8
click at [160, 175] on div at bounding box center [158, 172] width 10 height 8
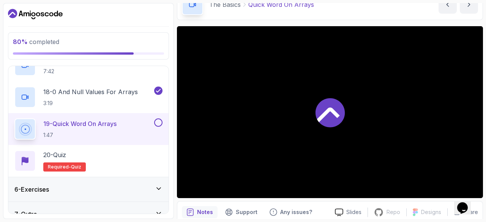
scroll to position [661, 0]
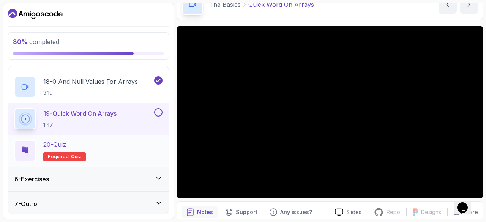
click at [60, 157] on span "Required-" at bounding box center [59, 157] width 23 height 6
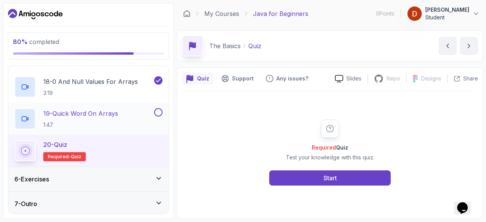
click at [160, 114] on button at bounding box center [158, 112] width 8 height 8
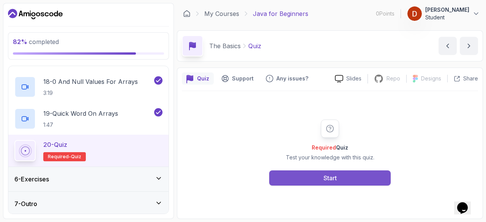
click at [314, 182] on button "Start" at bounding box center [330, 178] width 122 height 15
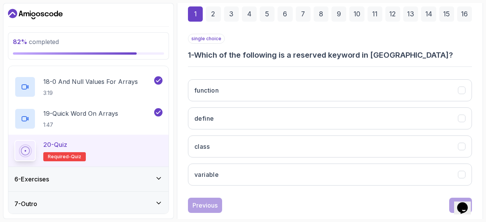
scroll to position [116, 0]
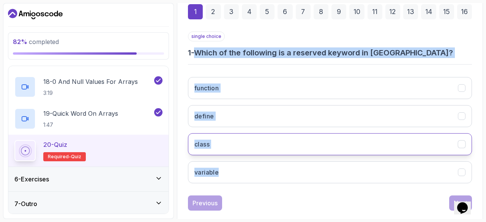
click at [266, 135] on button "class" at bounding box center [330, 144] width 284 height 22
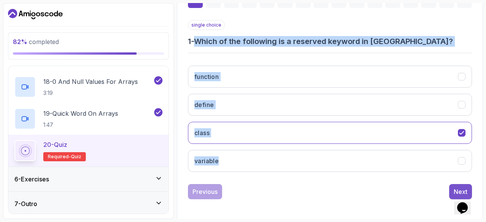
click at [451, 187] on button "Next" at bounding box center [460, 191] width 23 height 15
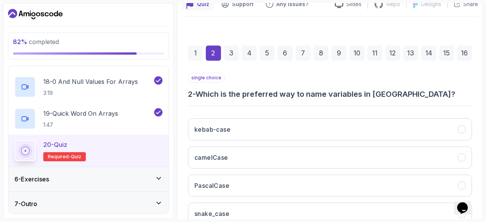
scroll to position [76, 0]
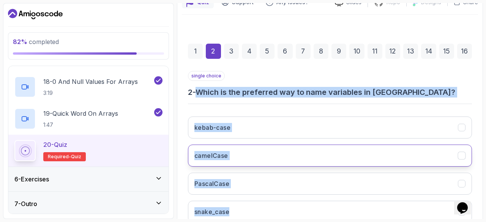
click at [291, 152] on button "camelCase" at bounding box center [330, 156] width 284 height 22
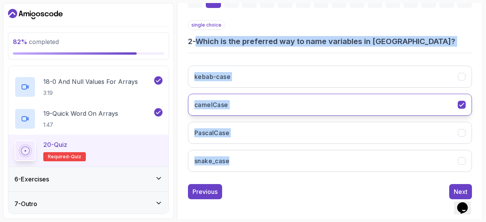
scroll to position [126, 0]
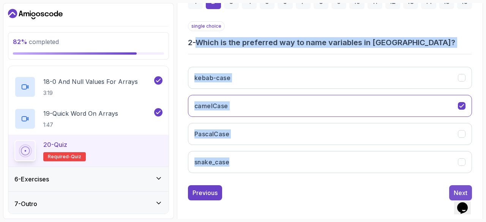
click at [456, 190] on div "Next" at bounding box center [461, 192] width 14 height 9
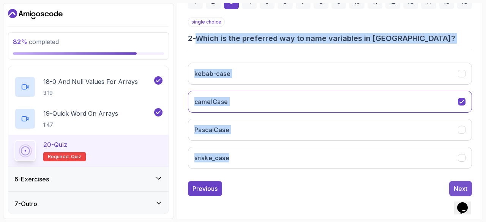
scroll to position [116, 0]
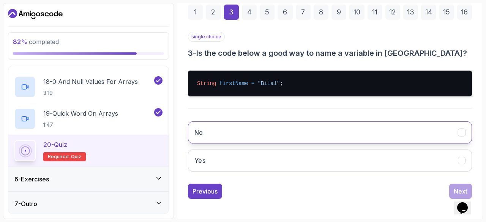
click at [297, 134] on button "No" at bounding box center [330, 133] width 284 height 22
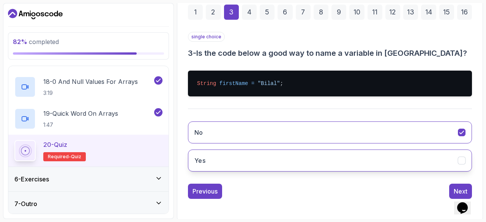
click at [234, 165] on button "Yes" at bounding box center [330, 161] width 284 height 22
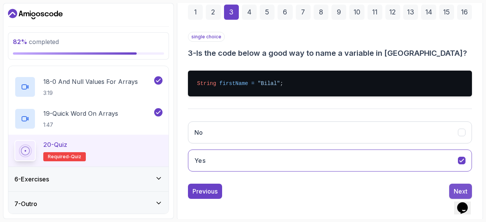
click at [450, 189] on button "Next" at bounding box center [460, 191] width 23 height 15
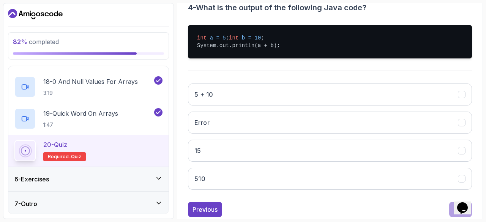
scroll to position [187, 0]
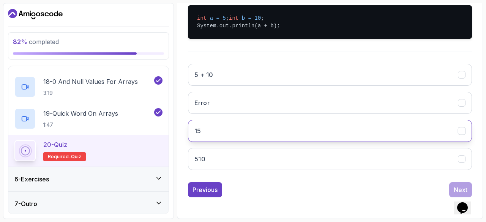
click at [455, 139] on button "15" at bounding box center [330, 131] width 284 height 22
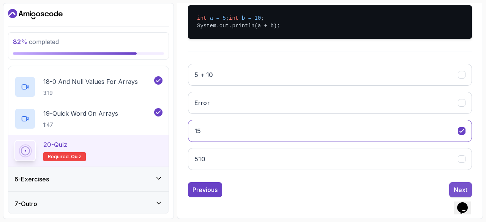
click at [451, 190] on button "Next" at bounding box center [460, 189] width 23 height 15
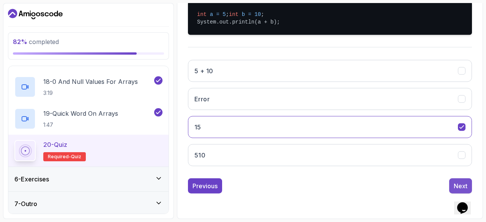
scroll to position [127, 0]
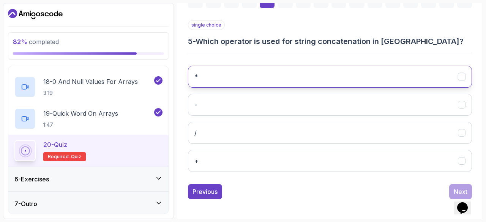
click at [344, 73] on button "*" at bounding box center [330, 77] width 284 height 22
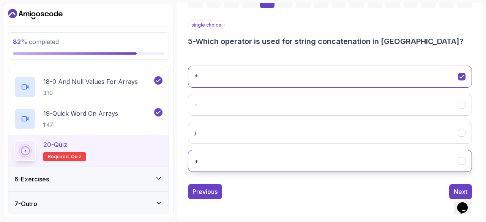
click at [282, 154] on button "+" at bounding box center [330, 161] width 284 height 22
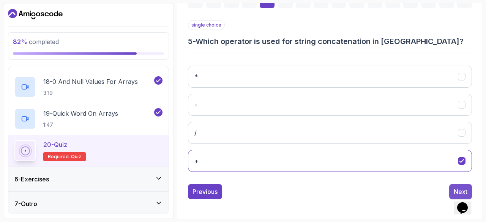
click at [458, 188] on div "Next" at bounding box center [461, 191] width 14 height 9
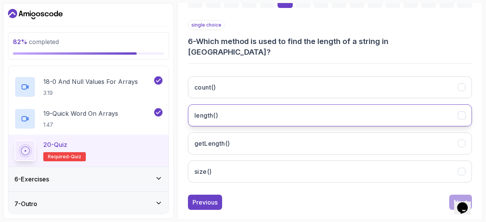
click at [343, 105] on button "length()" at bounding box center [330, 115] width 284 height 22
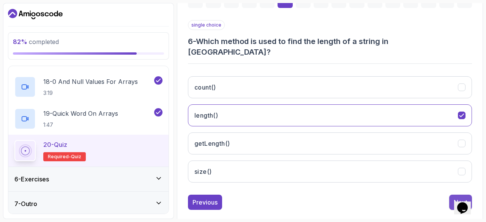
click at [452, 195] on button "Next" at bounding box center [460, 202] width 23 height 15
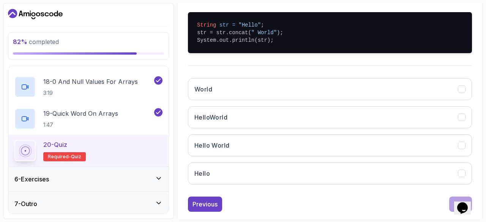
scroll to position [172, 0]
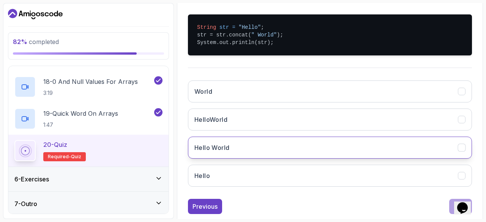
click at [296, 148] on button "Hello World" at bounding box center [330, 148] width 284 height 22
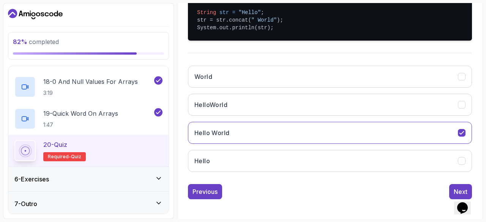
click at [450, 184] on div "Next" at bounding box center [460, 191] width 23 height 15
click at [457, 187] on div "Next" at bounding box center [461, 191] width 14 height 9
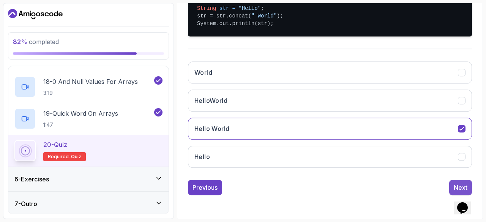
scroll to position [138, 0]
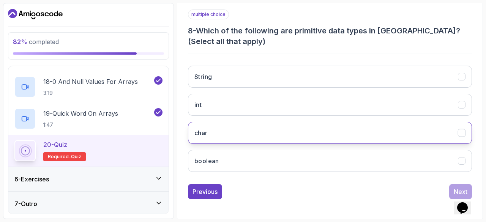
click at [463, 131] on icon "char" at bounding box center [462, 132] width 4 height 3
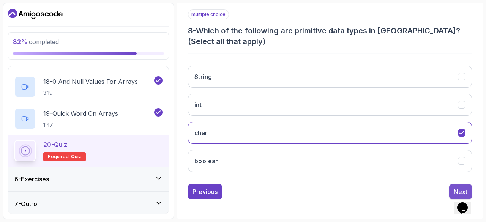
click at [454, 185] on button "Next" at bounding box center [460, 191] width 23 height 15
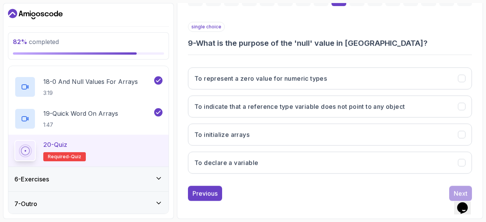
scroll to position [127, 0]
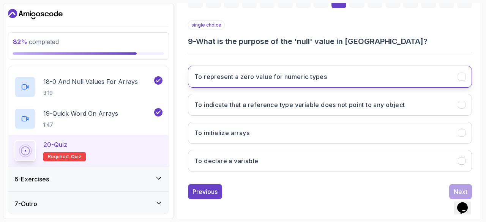
click at [470, 72] on button "To represent a zero value for numeric types" at bounding box center [330, 77] width 284 height 22
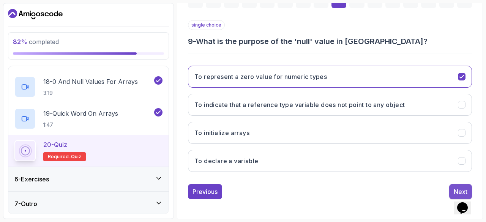
click at [454, 185] on button "Next" at bounding box center [460, 191] width 23 height 15
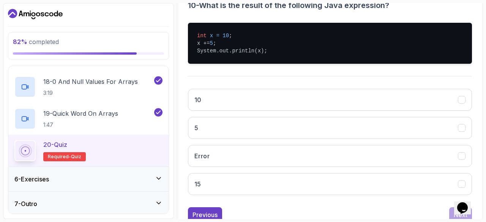
scroll to position [163, 0]
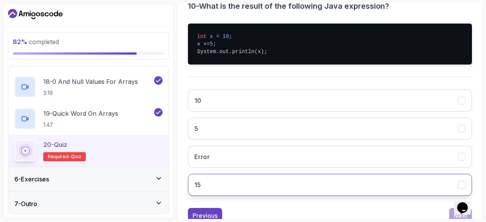
click at [298, 184] on button "15" at bounding box center [330, 185] width 284 height 22
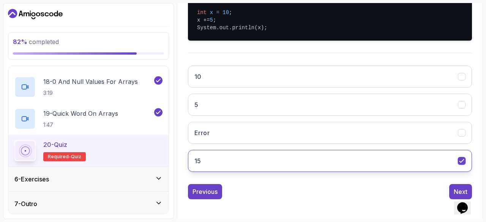
scroll to position [185, 0]
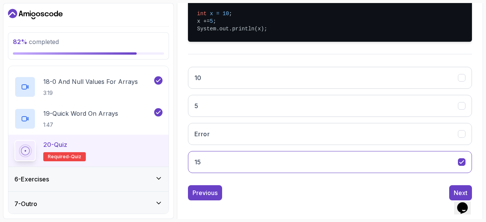
click at [457, 195] on div "Opens Chat This icon Opens the chat window." at bounding box center [466, 195] width 18 height 0
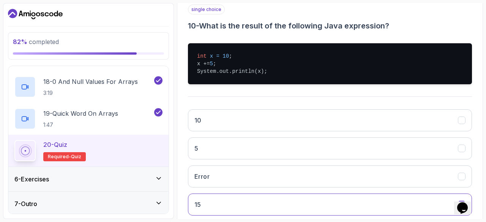
scroll to position [187, 0]
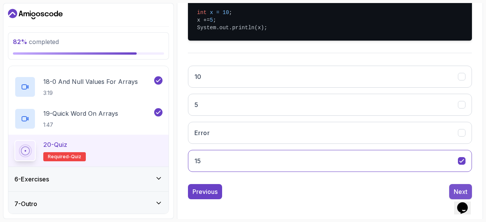
click at [453, 188] on button "Next" at bounding box center [460, 191] width 23 height 15
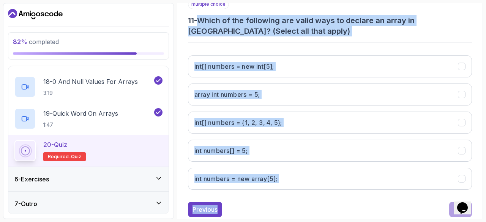
scroll to position [166, 0]
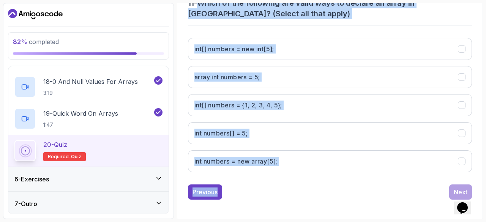
drag, startPoint x: 201, startPoint y: 45, endPoint x: 263, endPoint y: 240, distance: 204.8
click at [263, 222] on html "82 % completed 1 - Intro 2 - Understanding Java 3 - Environment Setup 4 - Up An…" at bounding box center [243, 111] width 486 height 222
copy div "Which of the following are valid ways to declare an array in Java? (Select all …"
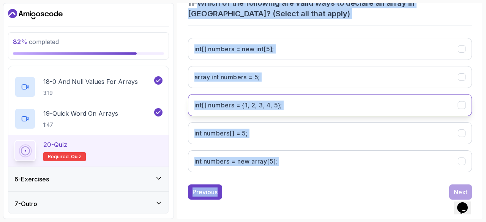
click at [371, 98] on 5};"] "int[] numbers = {1, 2, 3, 4, 5};" at bounding box center [330, 105] width 284 height 22
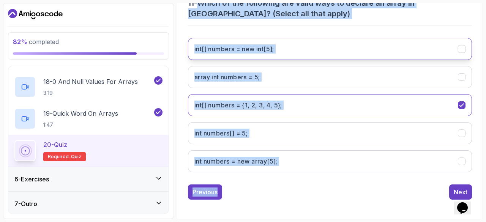
click at [228, 56] on int;"] "int[] numbers = new int[5];" at bounding box center [330, 49] width 284 height 22
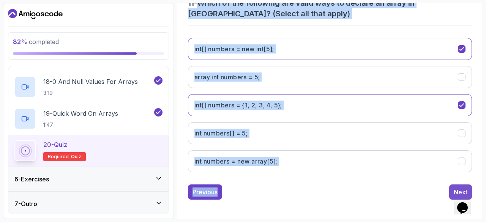
click at [453, 185] on button "Next" at bounding box center [460, 192] width 23 height 15
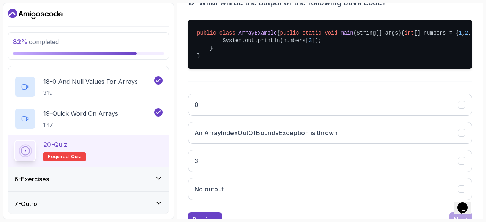
scroll to position [155, 0]
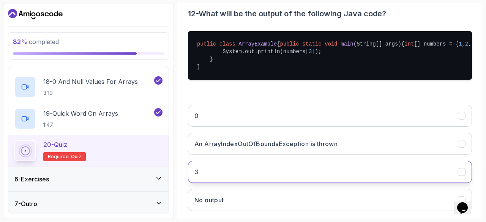
click at [190, 183] on button "3" at bounding box center [330, 172] width 284 height 22
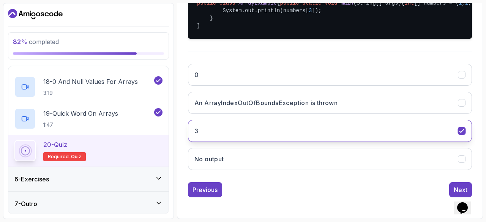
scroll to position [207, 0]
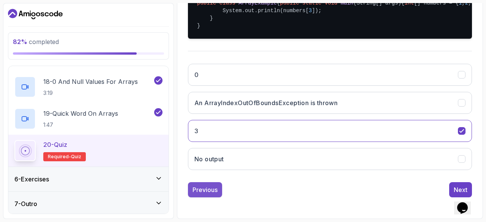
click at [198, 192] on div "Previous" at bounding box center [205, 189] width 25 height 9
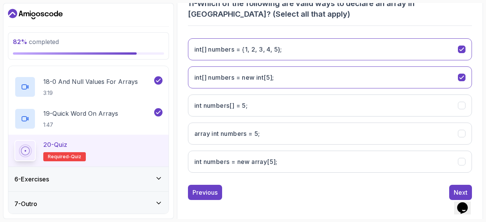
scroll to position [166, 0]
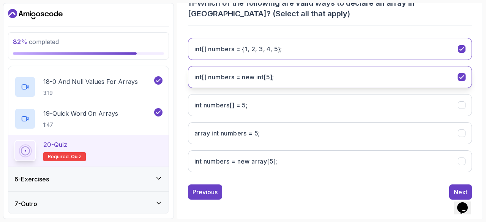
click at [461, 74] on icon "int[] numbers = new int[5];" at bounding box center [462, 77] width 7 height 7
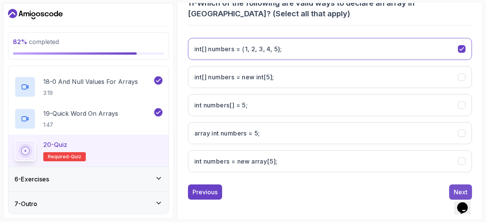
click at [451, 187] on button "Next" at bounding box center [460, 192] width 23 height 15
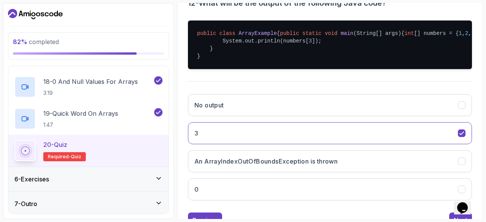
scroll to position [209, 0]
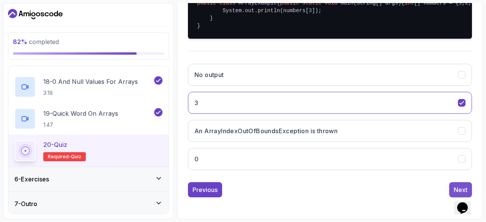
click at [457, 188] on div "Next" at bounding box center [461, 189] width 14 height 9
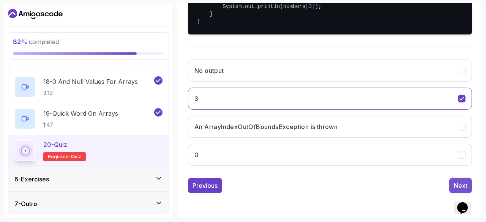
scroll to position [127, 0]
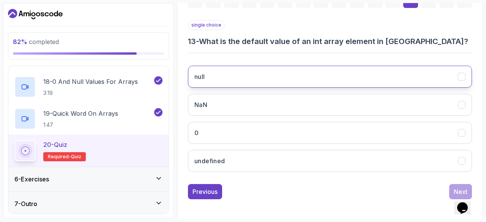
click at [290, 72] on button "null" at bounding box center [330, 77] width 284 height 22
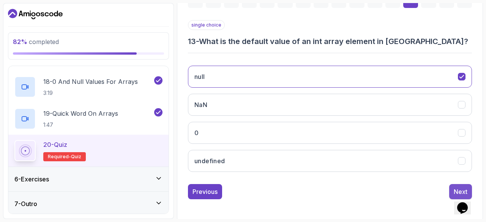
click at [459, 188] on div "Next" at bounding box center [461, 191] width 14 height 9
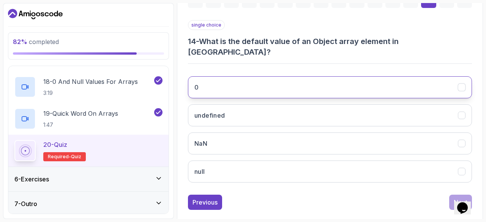
click at [308, 76] on button "0" at bounding box center [330, 87] width 284 height 22
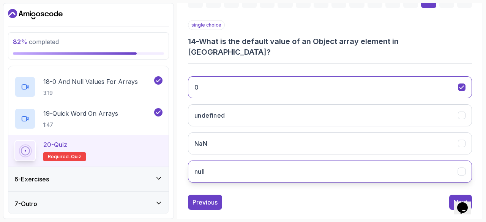
click at [275, 167] on button "null" at bounding box center [330, 172] width 284 height 22
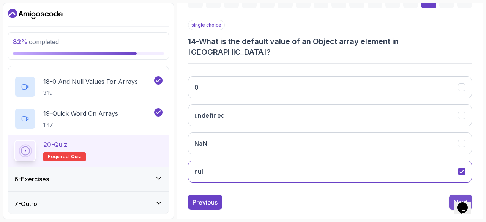
click at [453, 195] on button "Next" at bounding box center [460, 202] width 23 height 15
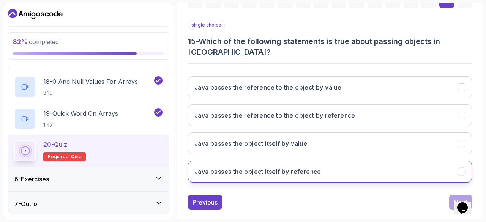
click at [346, 168] on button "Java passes the object itself by reference" at bounding box center [330, 172] width 284 height 22
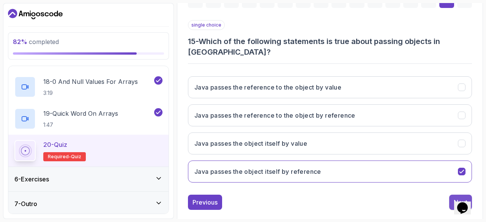
click at [453, 195] on button "Next" at bounding box center [460, 202] width 23 height 15
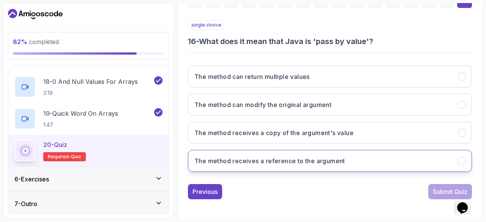
click at [297, 168] on button "The method receives a reference to the argument" at bounding box center [330, 161] width 284 height 22
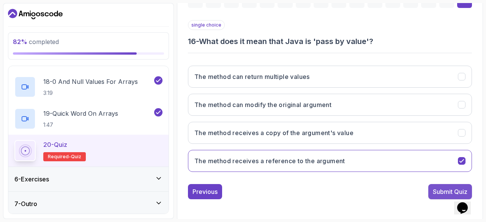
click at [445, 189] on div "Submit Quiz" at bounding box center [450, 191] width 35 height 9
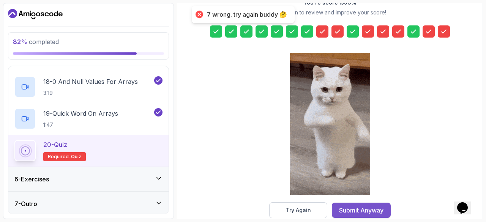
click at [368, 215] on button "Submit Anyway" at bounding box center [361, 210] width 59 height 15
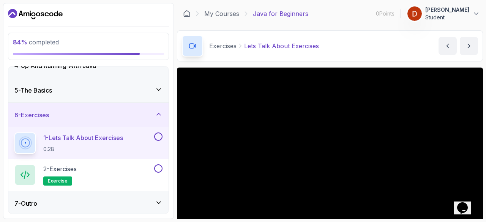
scroll to position [84, 0]
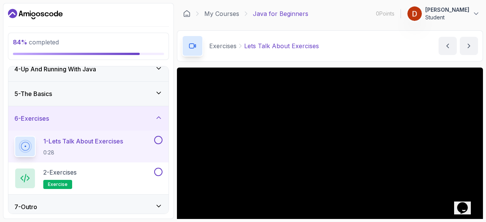
click at [158, 141] on button at bounding box center [158, 140] width 8 height 8
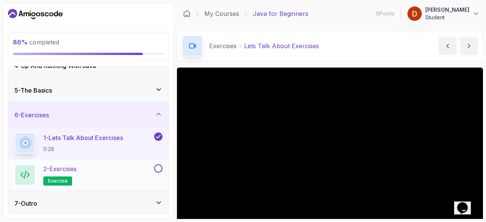
click at [155, 166] on button at bounding box center [158, 169] width 8 height 8
click at [54, 178] on span "exercise" at bounding box center [58, 181] width 20 height 6
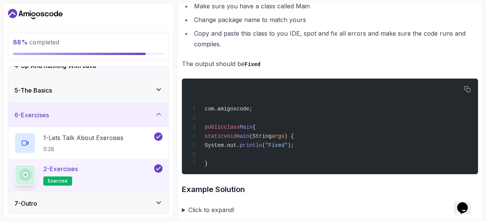
scroll to position [1678, 0]
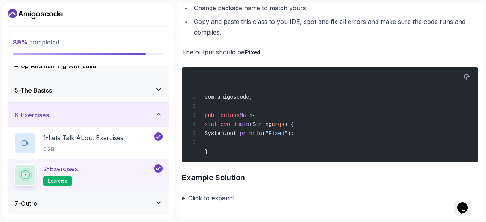
click at [55, 210] on div "7 - Outro" at bounding box center [88, 203] width 160 height 24
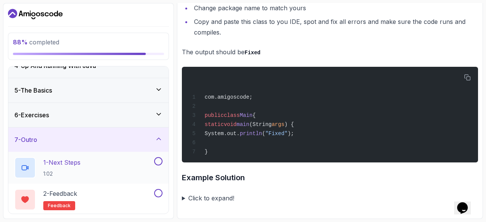
click at [161, 160] on button at bounding box center [158, 161] width 8 height 8
click at [158, 193] on button at bounding box center [158, 193] width 8 height 8
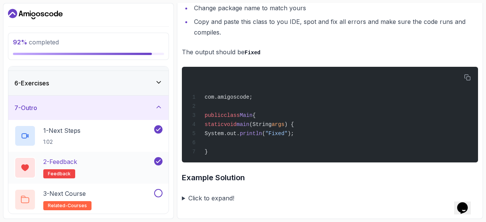
scroll to position [116, 0]
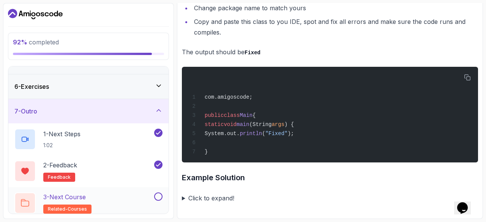
click at [157, 195] on button at bounding box center [158, 197] width 8 height 8
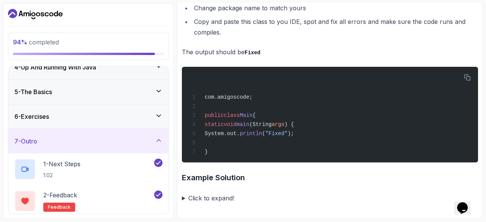
scroll to position [119, 0]
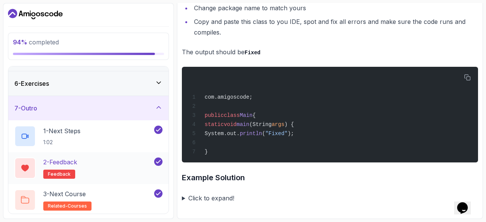
click at [49, 176] on span "feedback" at bounding box center [59, 174] width 23 height 6
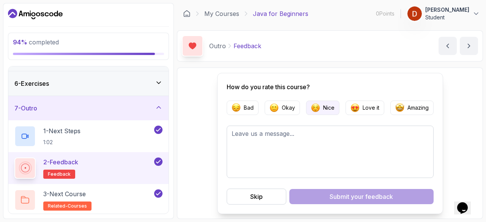
click at [320, 111] on button "Nice" at bounding box center [322, 108] width 33 height 14
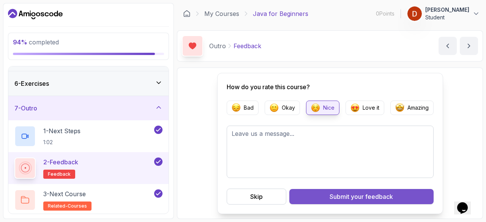
click at [356, 194] on span "your feedback" at bounding box center [372, 196] width 42 height 9
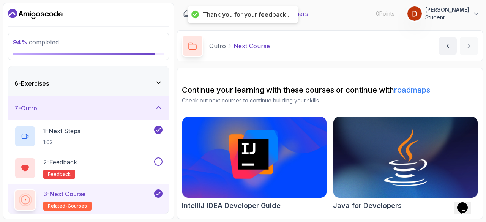
click at [158, 82] on icon at bounding box center [159, 83] width 8 height 8
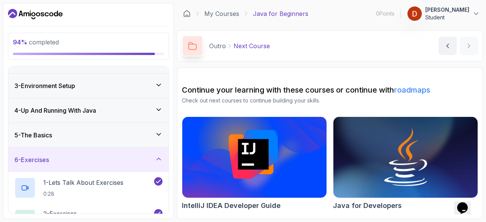
scroll to position [27, 0]
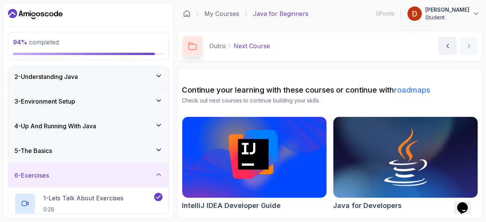
click at [160, 144] on div "5 - The Basics" at bounding box center [88, 151] width 160 height 24
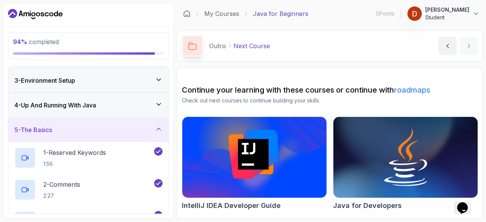
scroll to position [0, 0]
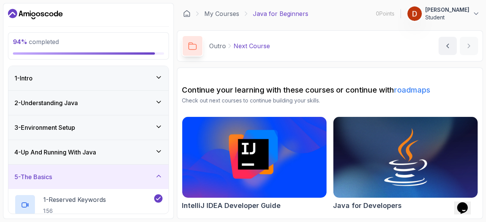
click at [152, 148] on div "4 - Up And Running With Java" at bounding box center [88, 152] width 148 height 9
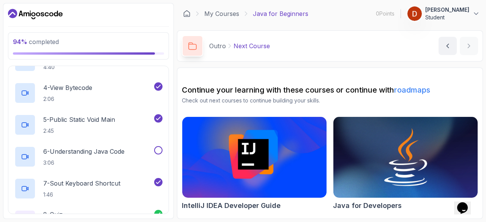
scroll to position [206, 0]
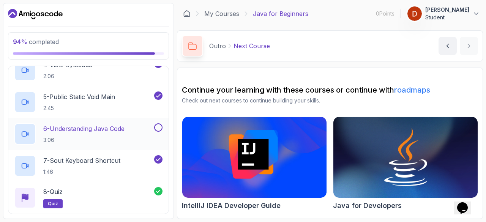
click at [162, 128] on button at bounding box center [158, 127] width 8 height 8
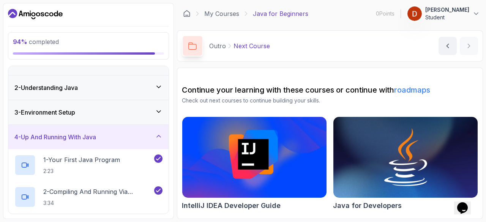
scroll to position [0, 0]
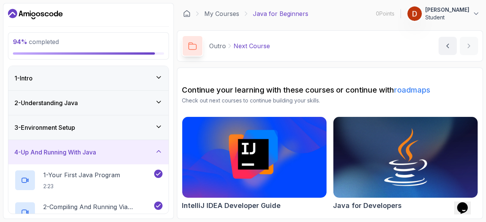
click at [159, 130] on div "3 - Environment Setup" at bounding box center [88, 127] width 148 height 9
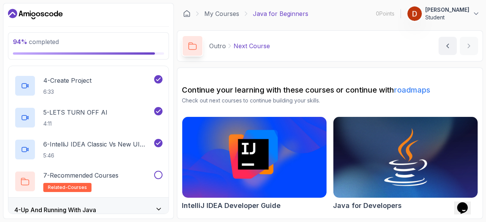
scroll to position [201, 0]
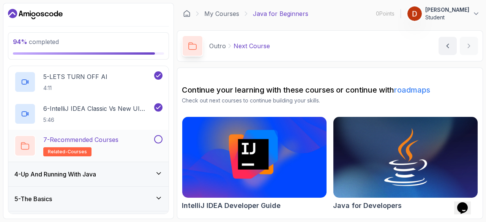
click at [159, 141] on button at bounding box center [158, 139] width 8 height 8
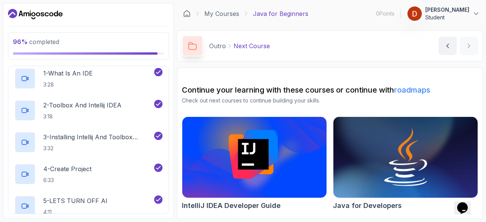
scroll to position [0, 0]
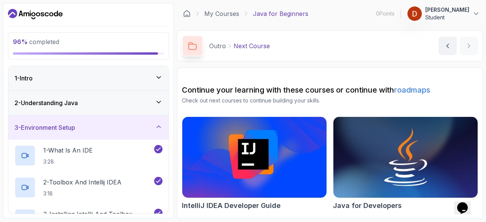
click at [160, 104] on icon at bounding box center [159, 102] width 8 height 8
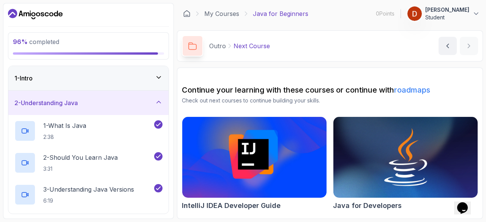
click at [166, 79] on div "1 - Intro" at bounding box center [88, 78] width 160 height 24
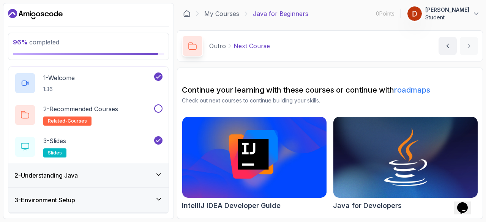
scroll to position [24, 0]
click at [160, 108] on button at bounding box center [158, 108] width 8 height 8
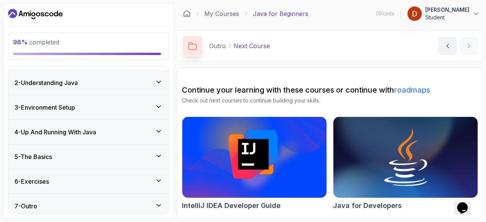
click at [165, 86] on div "2 - Understanding Java" at bounding box center [88, 83] width 160 height 24
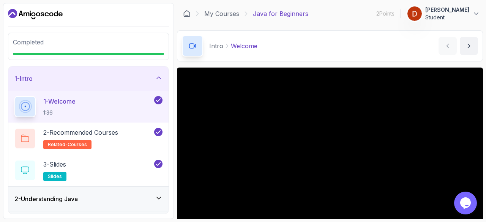
click at [377, 19] on div "2 Points 1 Dhanushiya Dhanush Student" at bounding box center [429, 13] width 104 height 15
click at [380, 9] on div "2 Points 1 Dhanushiya Dhanush Student" at bounding box center [429, 13] width 104 height 15
click at [463, 11] on p "[PERSON_NAME]" at bounding box center [448, 10] width 44 height 8
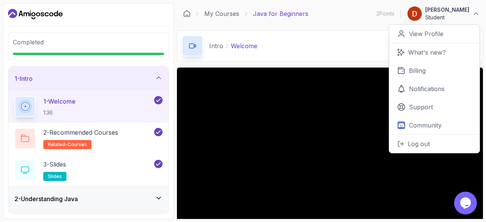
click at [376, 29] on main "My Courses Java for Beginners 2 Points 1 Dhanushiya Dhanush Student 0 Points Vi…" at bounding box center [330, 111] width 306 height 216
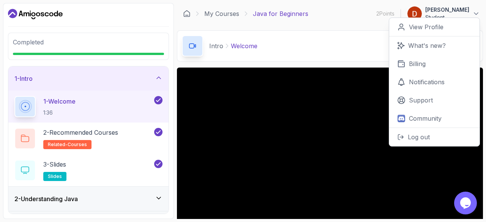
click at [377, 14] on p "2 Points" at bounding box center [386, 14] width 18 height 8
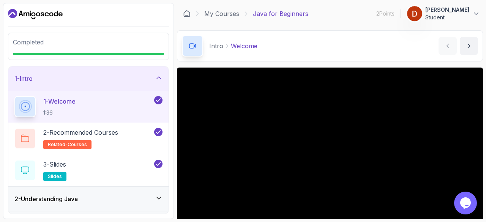
click at [407, 8] on img at bounding box center [414, 13] width 15 height 15
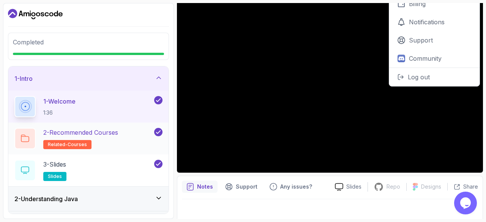
scroll to position [73, 0]
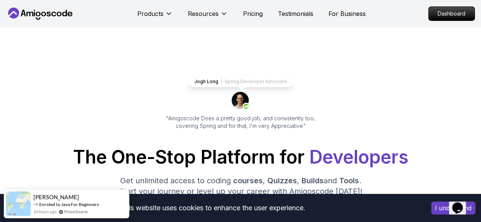
click at [448, 5] on nav "Products Resources Pricing Testimonials For Business Dashboard" at bounding box center [240, 13] width 468 height 27
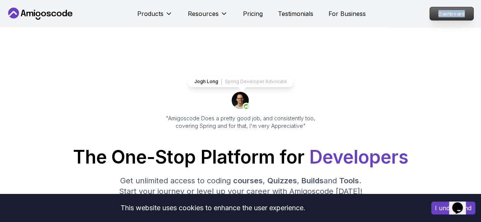
click at [470, 12] on p "Dashboard" at bounding box center [451, 13] width 44 height 13
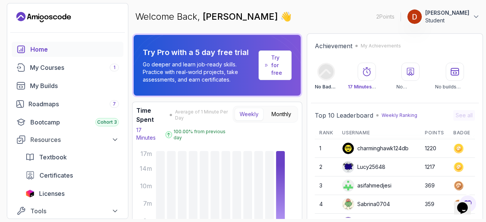
click at [337, 42] on h2 "Achievement" at bounding box center [334, 45] width 38 height 9
click at [60, 67] on div "My Courses 1" at bounding box center [74, 67] width 89 height 9
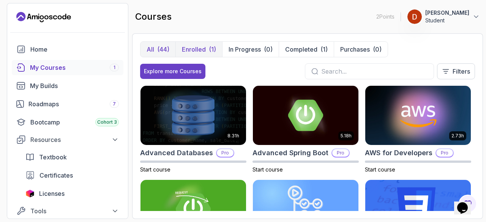
click at [214, 51] on div "(1)" at bounding box center [212, 49] width 7 height 9
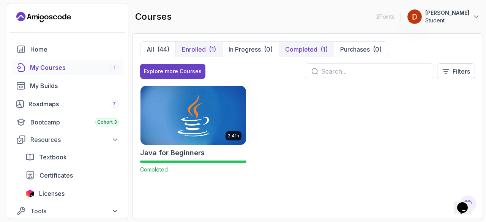
click at [313, 53] on p "Completed" at bounding box center [301, 49] width 32 height 9
click at [32, 170] on link "Certificates" at bounding box center [72, 175] width 103 height 15
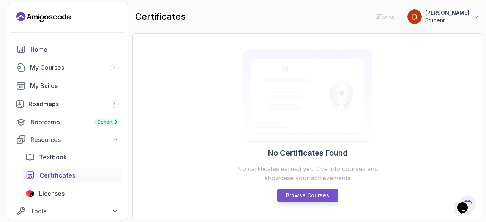
click at [302, 196] on p "Browse Courses" at bounding box center [307, 196] width 43 height 8
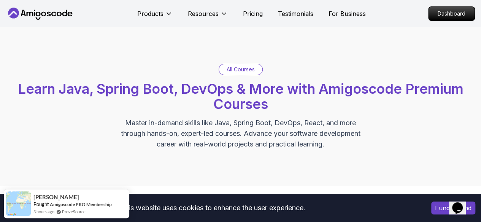
click at [239, 72] on p "All Courses" at bounding box center [240, 70] width 28 height 8
